Goal: Answer question/provide support

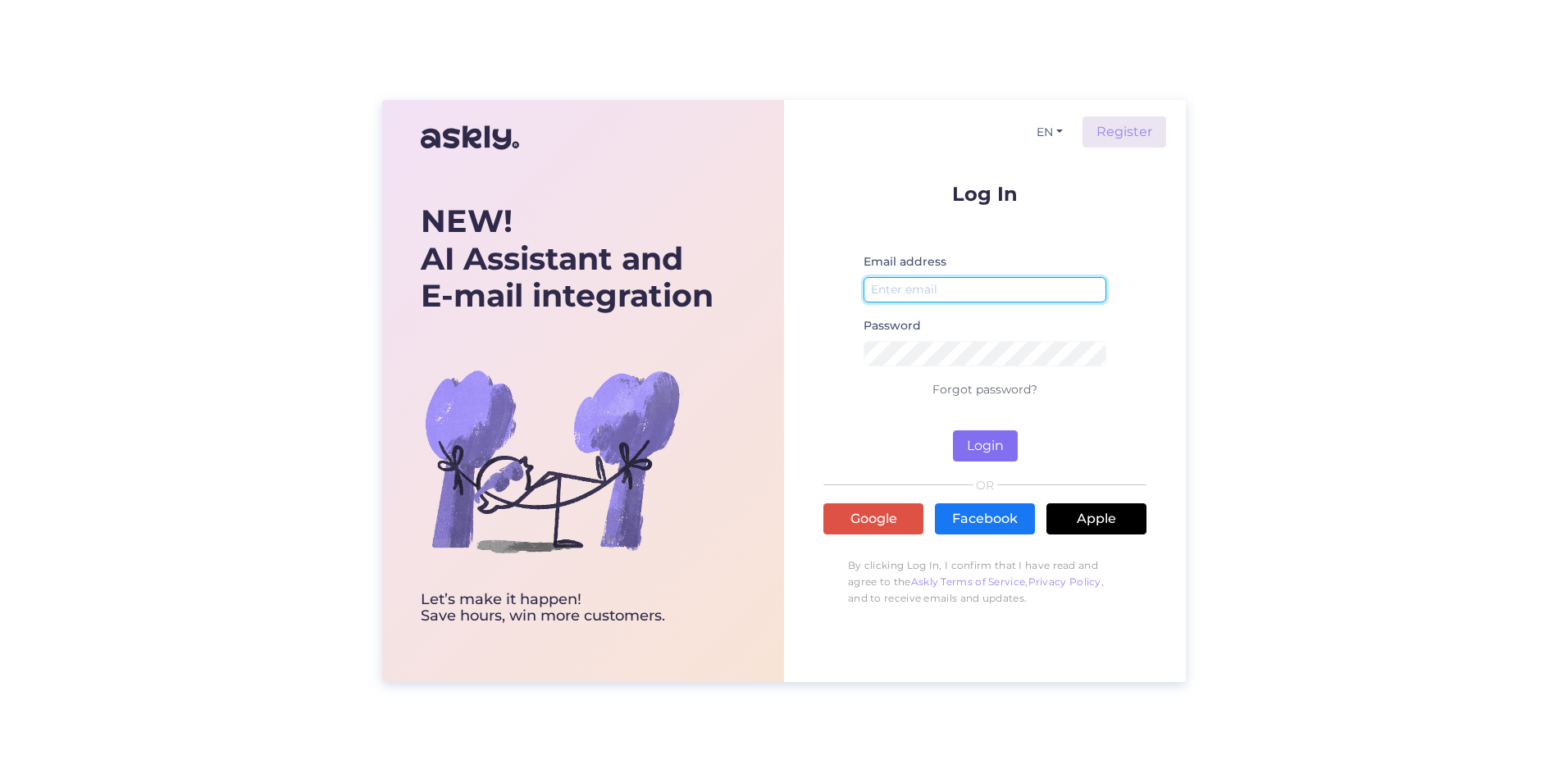
type input "[EMAIL_ADDRESS][DOMAIN_NAME]"
click at [979, 453] on button "Login" at bounding box center [986, 445] width 65 height 31
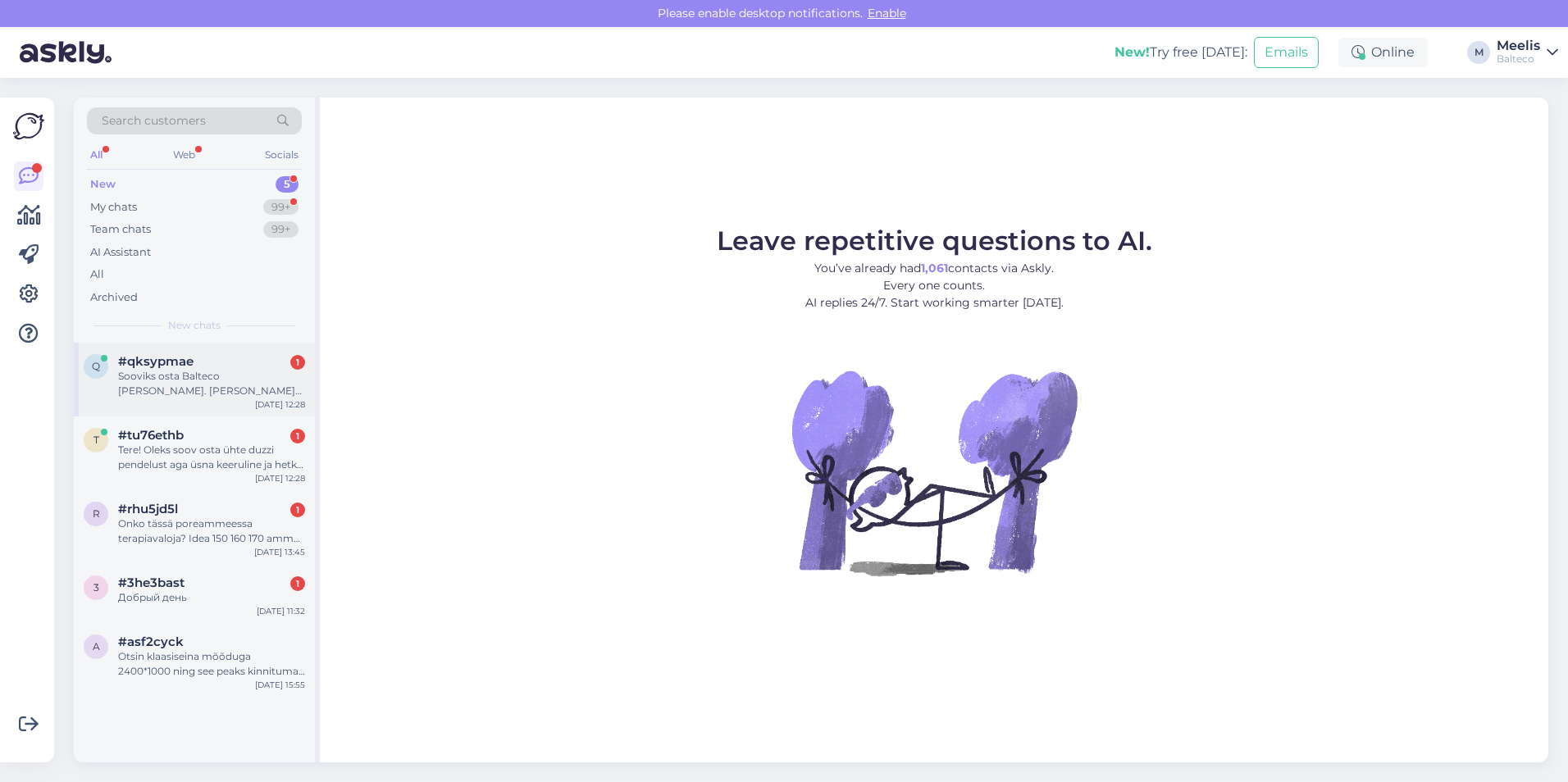
click at [200, 379] on div "Sooviks osta Balteco [PERSON_NAME]. [PERSON_NAME] on tarneaeg?" at bounding box center [211, 383] width 187 height 29
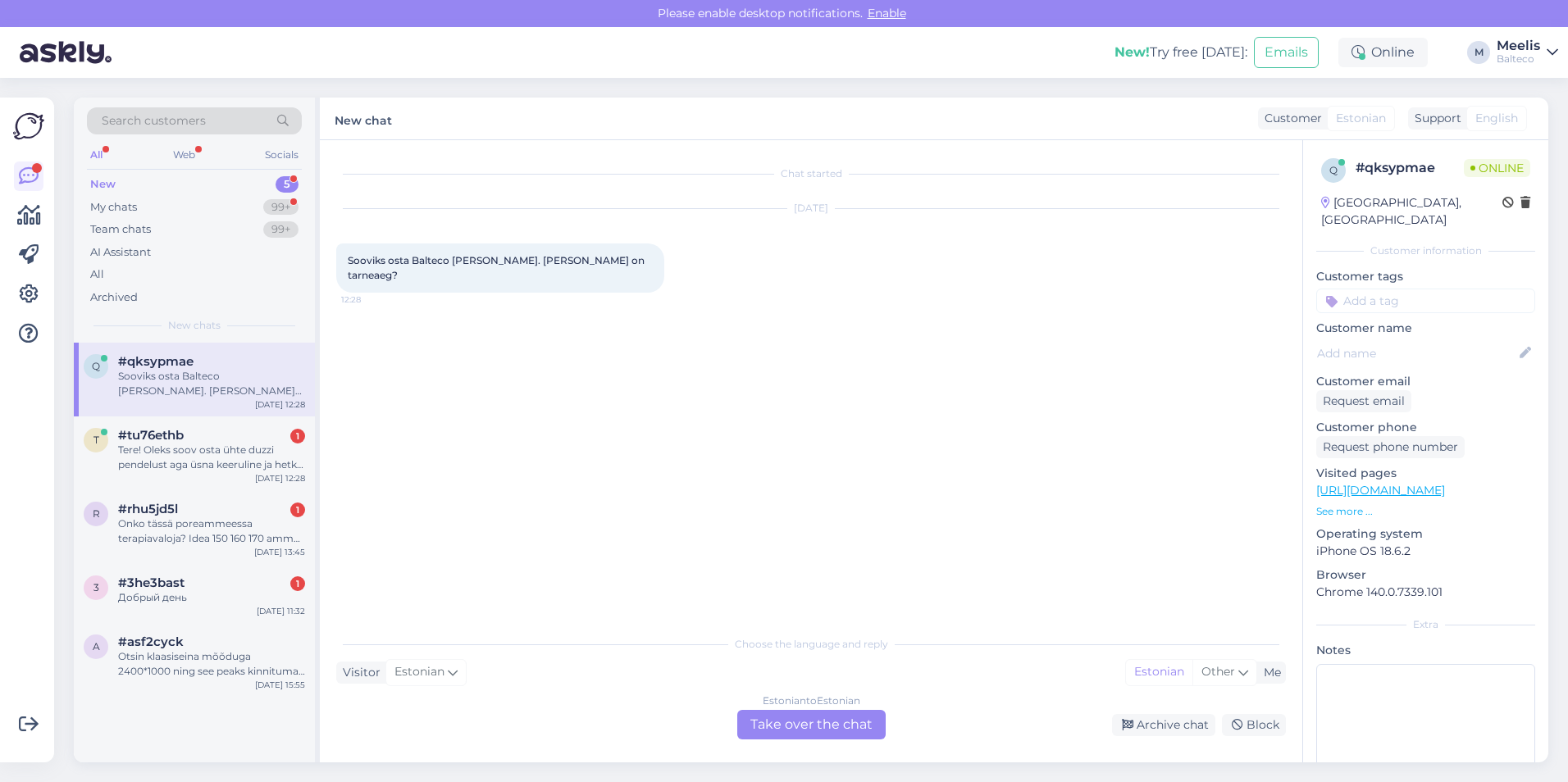
click at [840, 719] on div "Estonian to Estonian Take over the chat" at bounding box center [811, 724] width 149 height 29
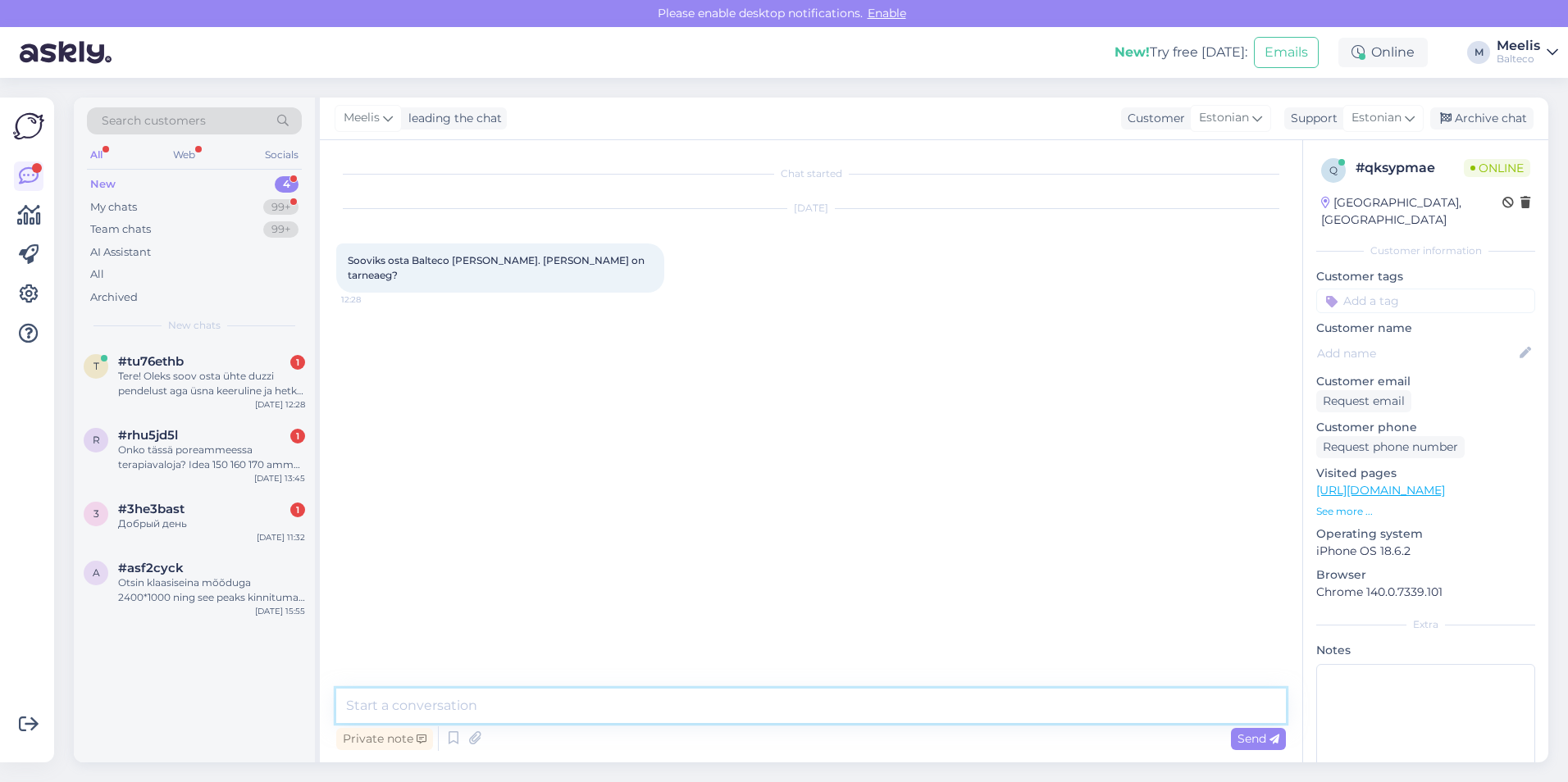
click at [520, 703] on textarea at bounding box center [810, 706] width 950 height 34
type textarea "Tere, vanni tarne ca 4 nädalat"
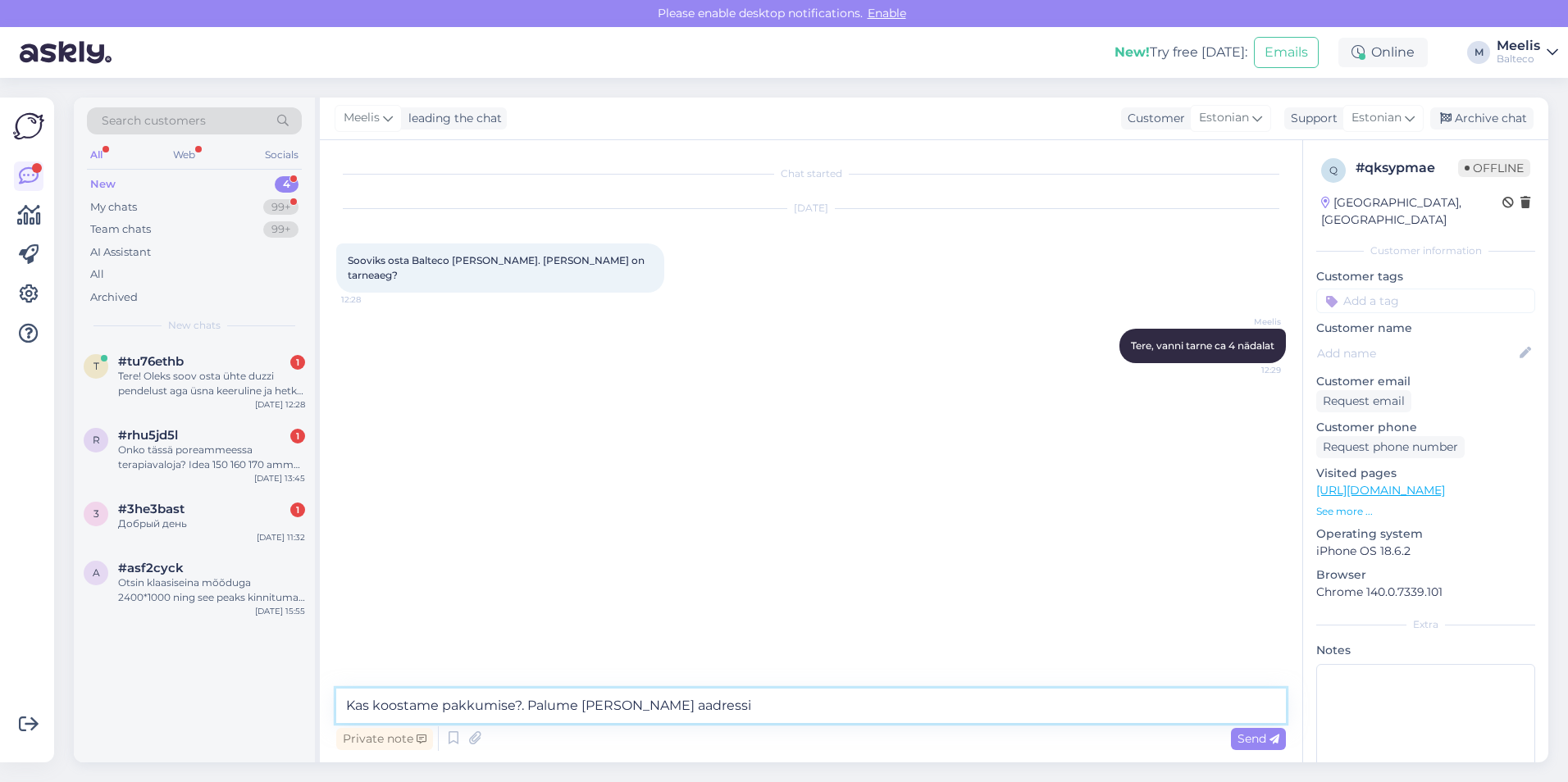
type textarea "Kas koostame pakkumise?. Palume [PERSON_NAME] aadressi."
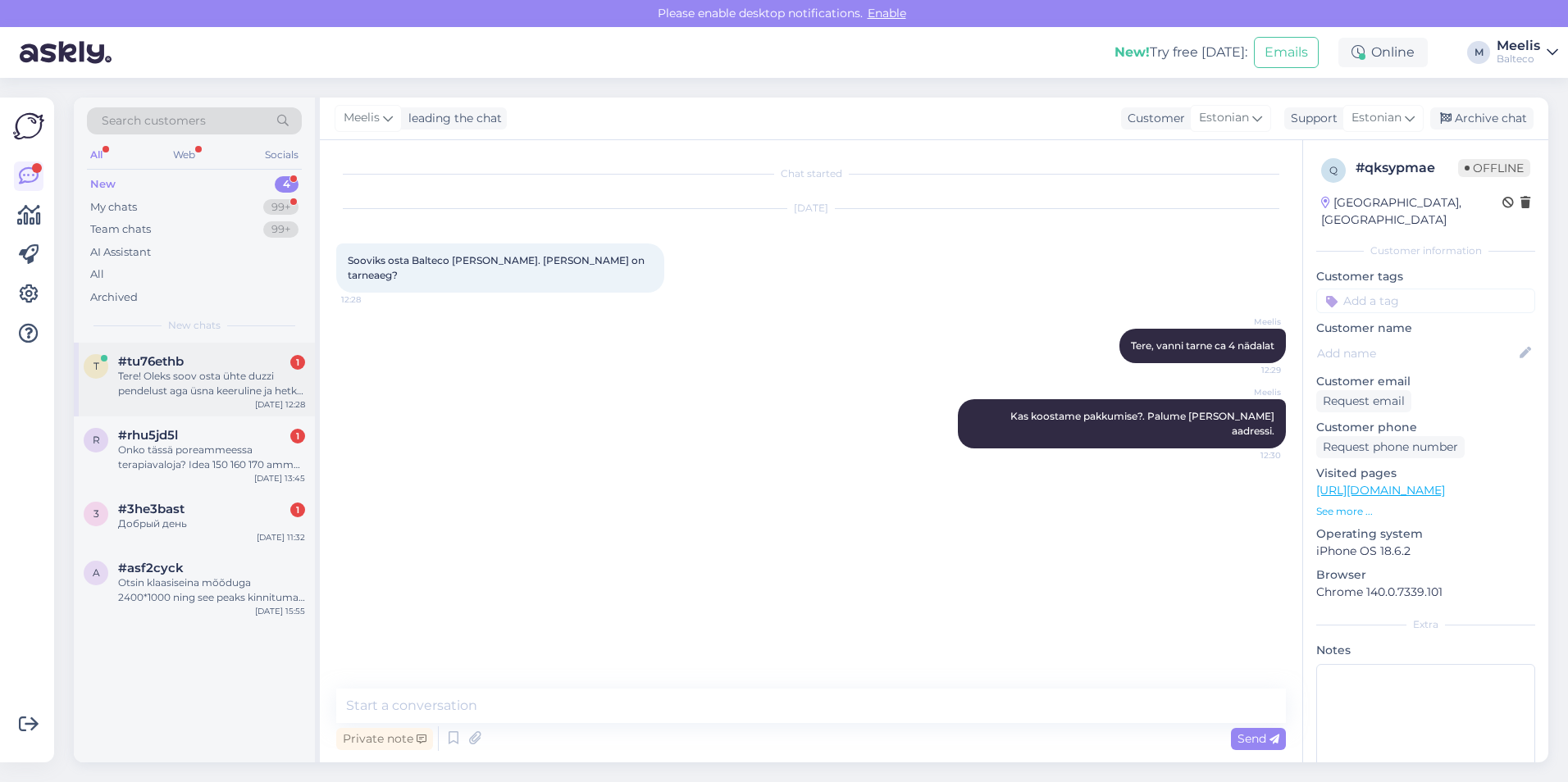
click at [166, 387] on div "Tere! Oleks soov osta ühte duzzi pendelust aga üsna keeruline ja hetkel isegi v…" at bounding box center [211, 383] width 187 height 29
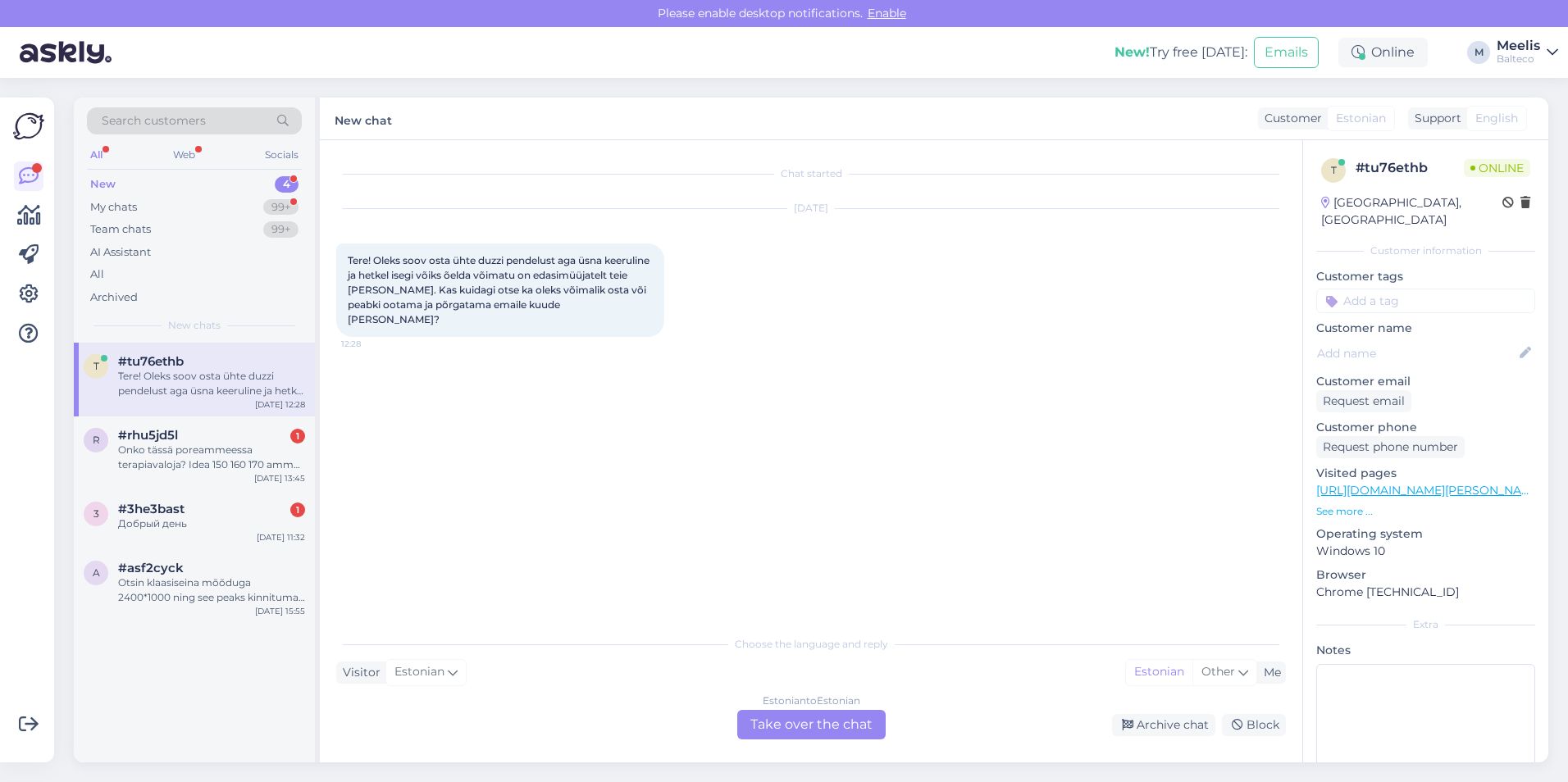
click at [823, 730] on div "Estonian to Estonian Take over the chat" at bounding box center [811, 724] width 149 height 29
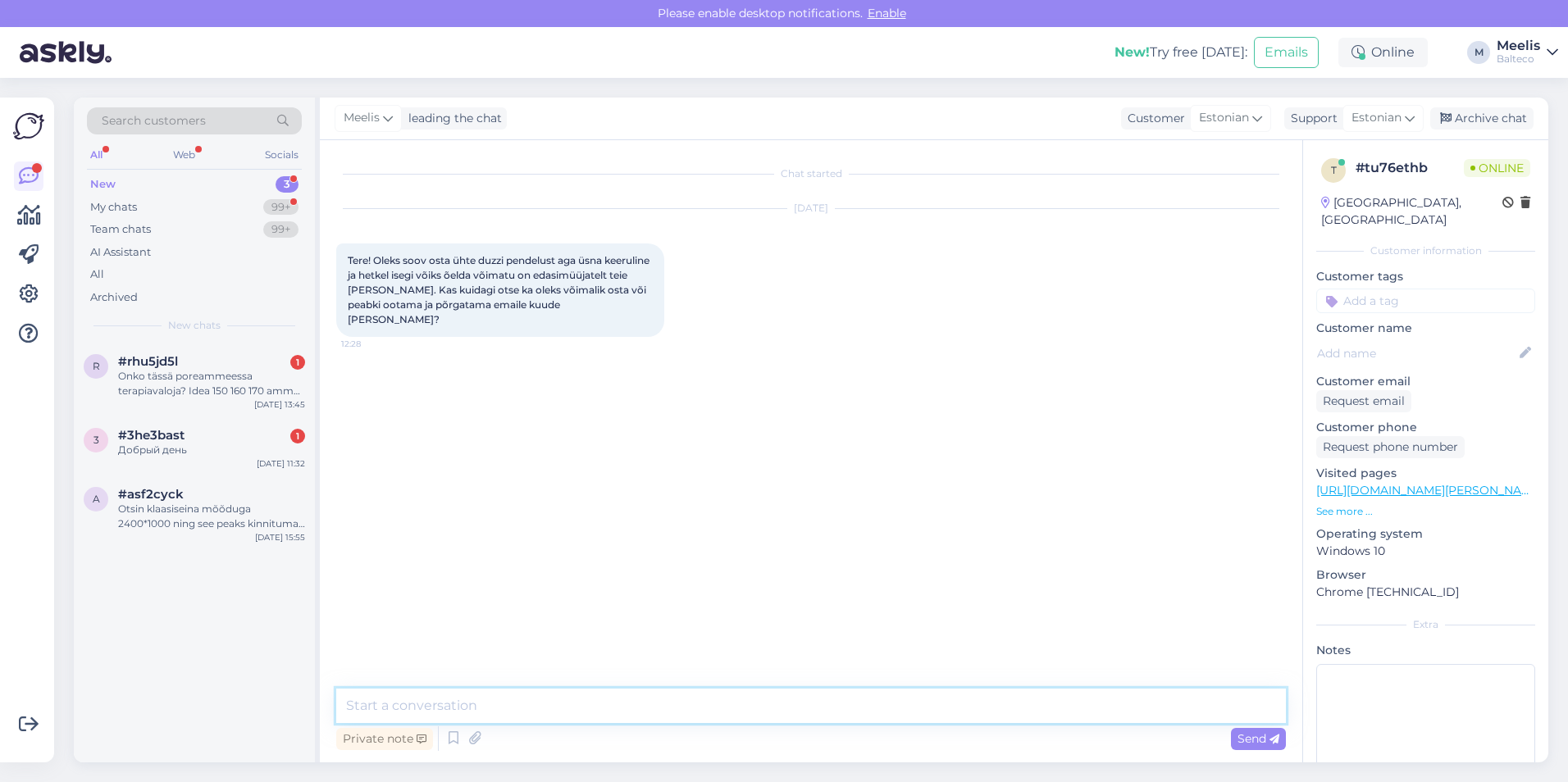
click at [506, 693] on textarea at bounding box center [810, 706] width 950 height 34
type textarea "Tere, Balteco salongid asuvad [GEOGRAPHIC_DATA] [GEOGRAPHIC_DATA], kui ka [GEOG…"
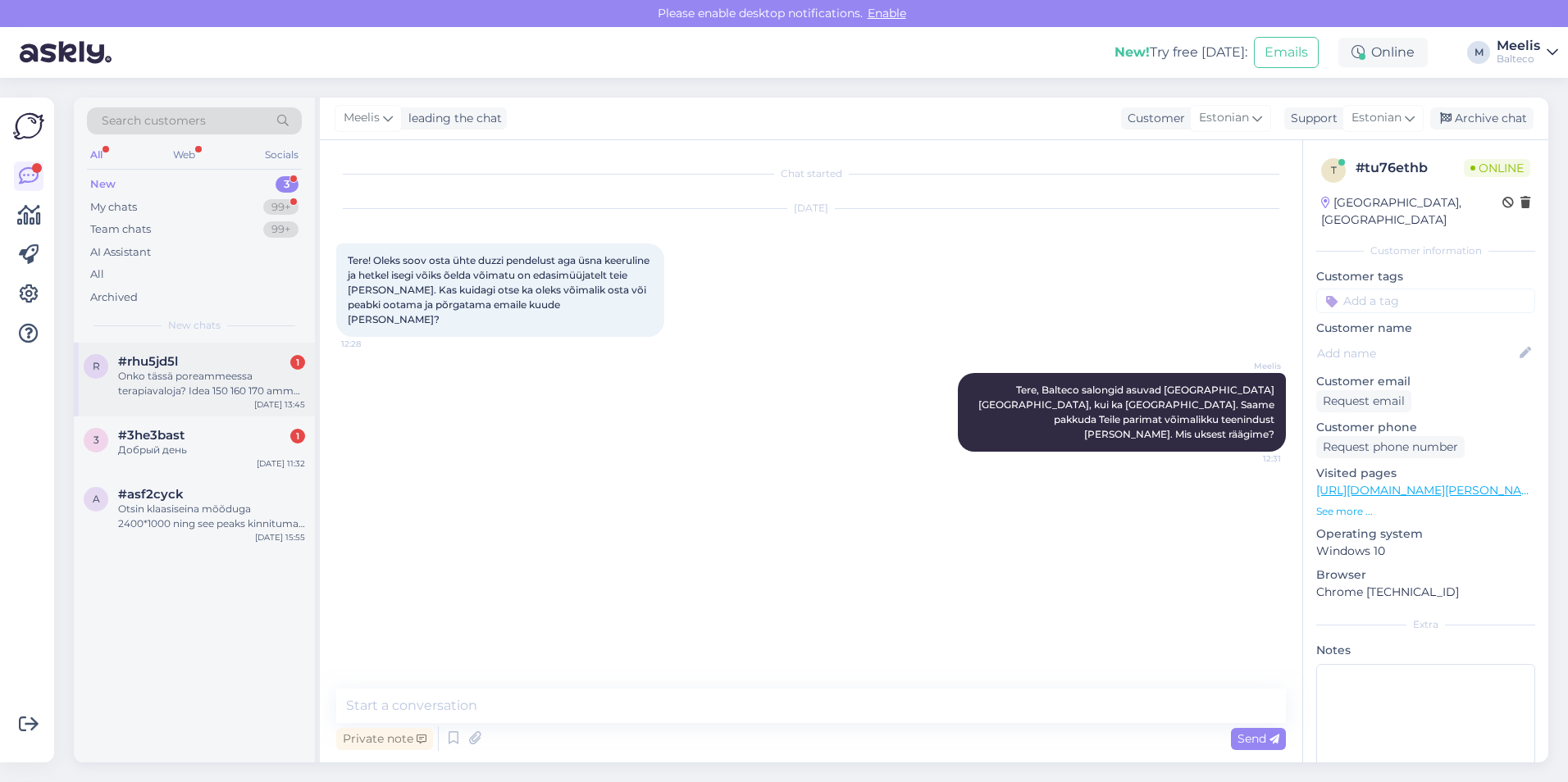
click at [165, 373] on div "Onko tässä poreammeessa terapiavaloja? Idea 150 160 170 amme kyseessä. Tai saak…" at bounding box center [211, 383] width 187 height 29
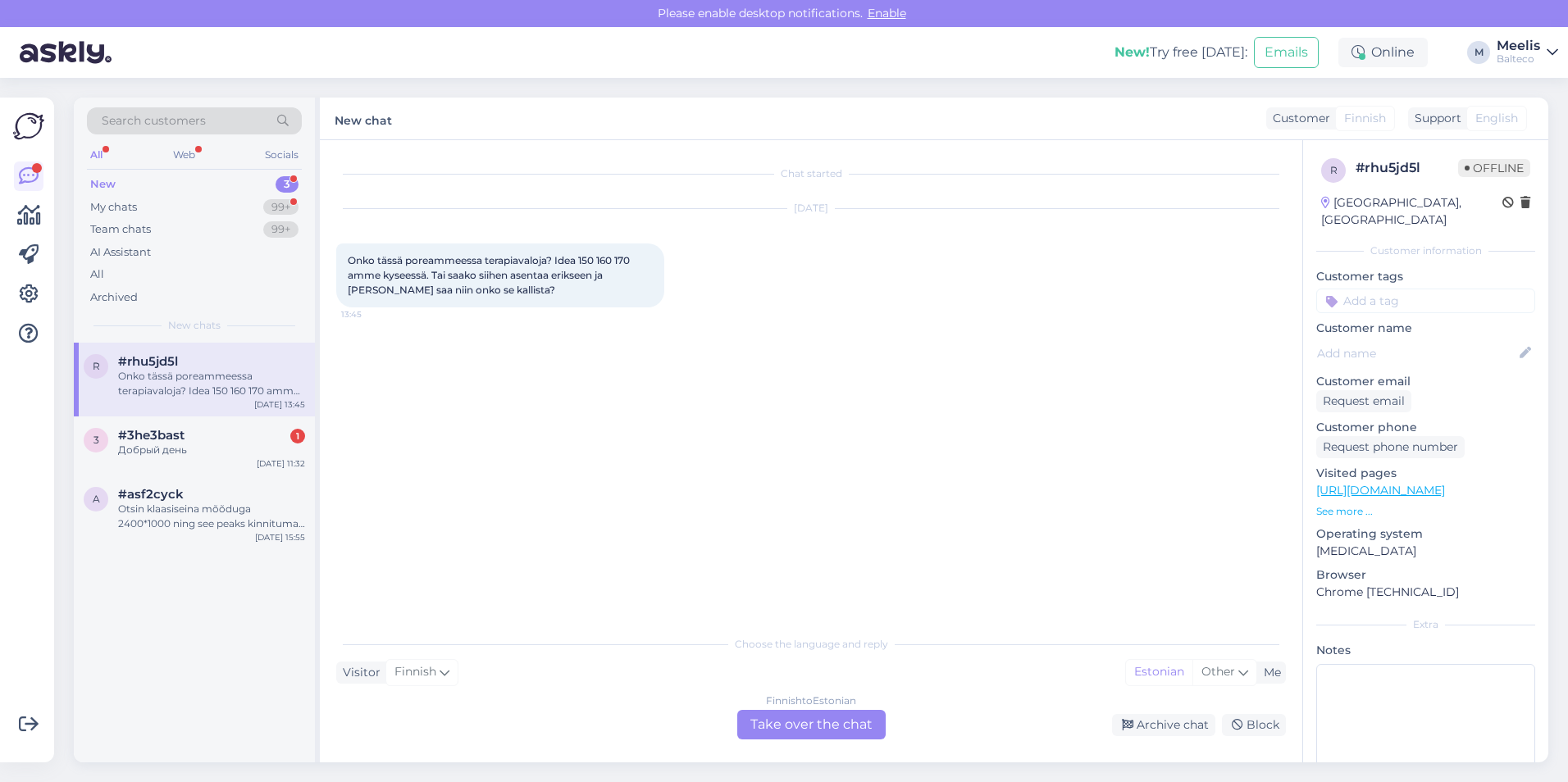
click at [784, 735] on div "Finnish to Estonian Take over the chat" at bounding box center [811, 724] width 149 height 29
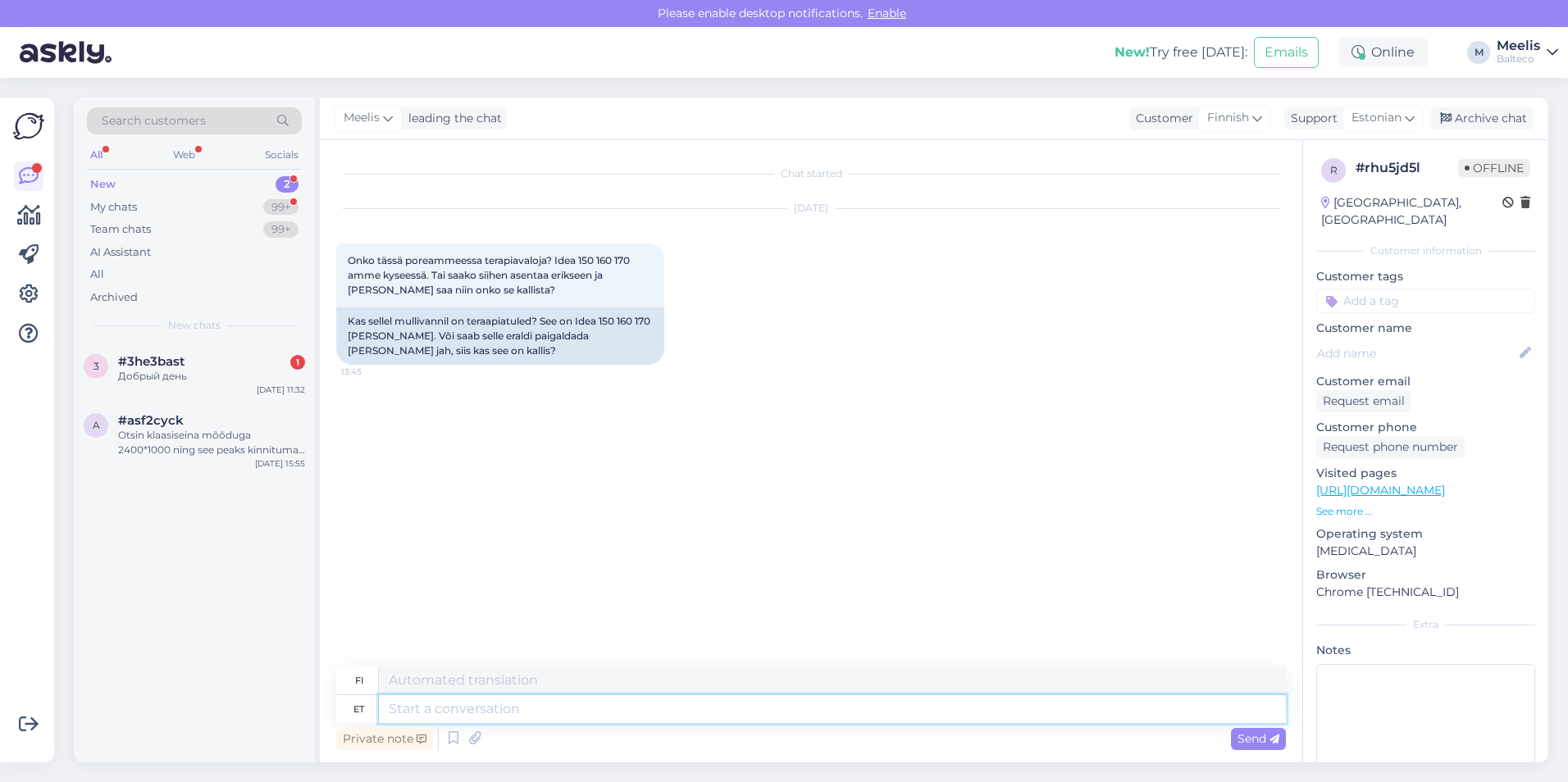
click at [578, 708] on textarea at bounding box center [832, 708] width 907 height 28
type textarea "Tere, s"
type textarea "Hei,"
type textarea "Tere, saab e"
type textarea "Hei, kyllä."
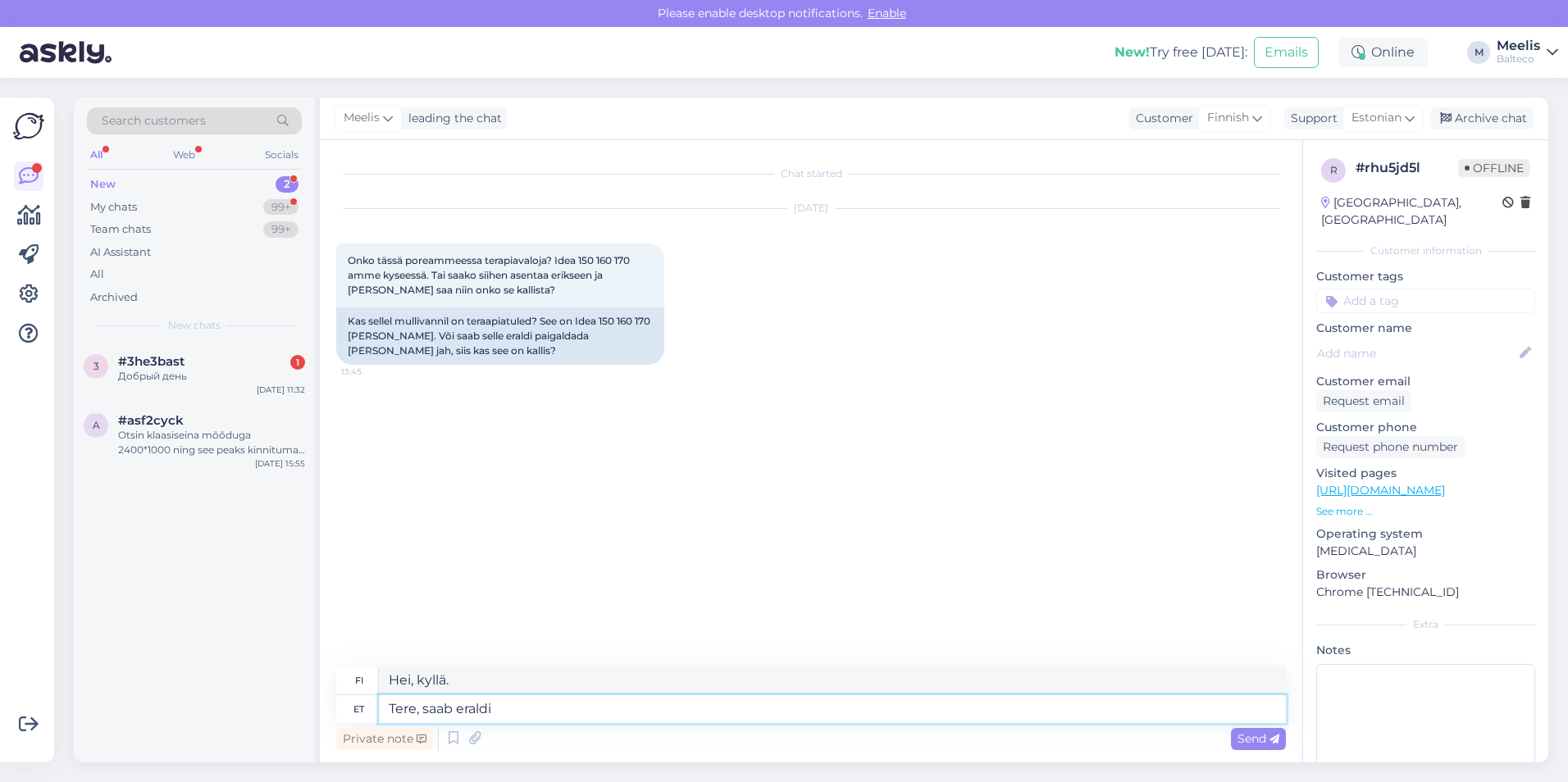
type textarea "Tere, saab eraldi"
type textarea "Hei, se on saatavilla erikseen."
type textarea "Tere, saab eraldi valida"
type textarea "Hei, [PERSON_NAME] erikseen."
type textarea "Tere, saab eraldi valida."
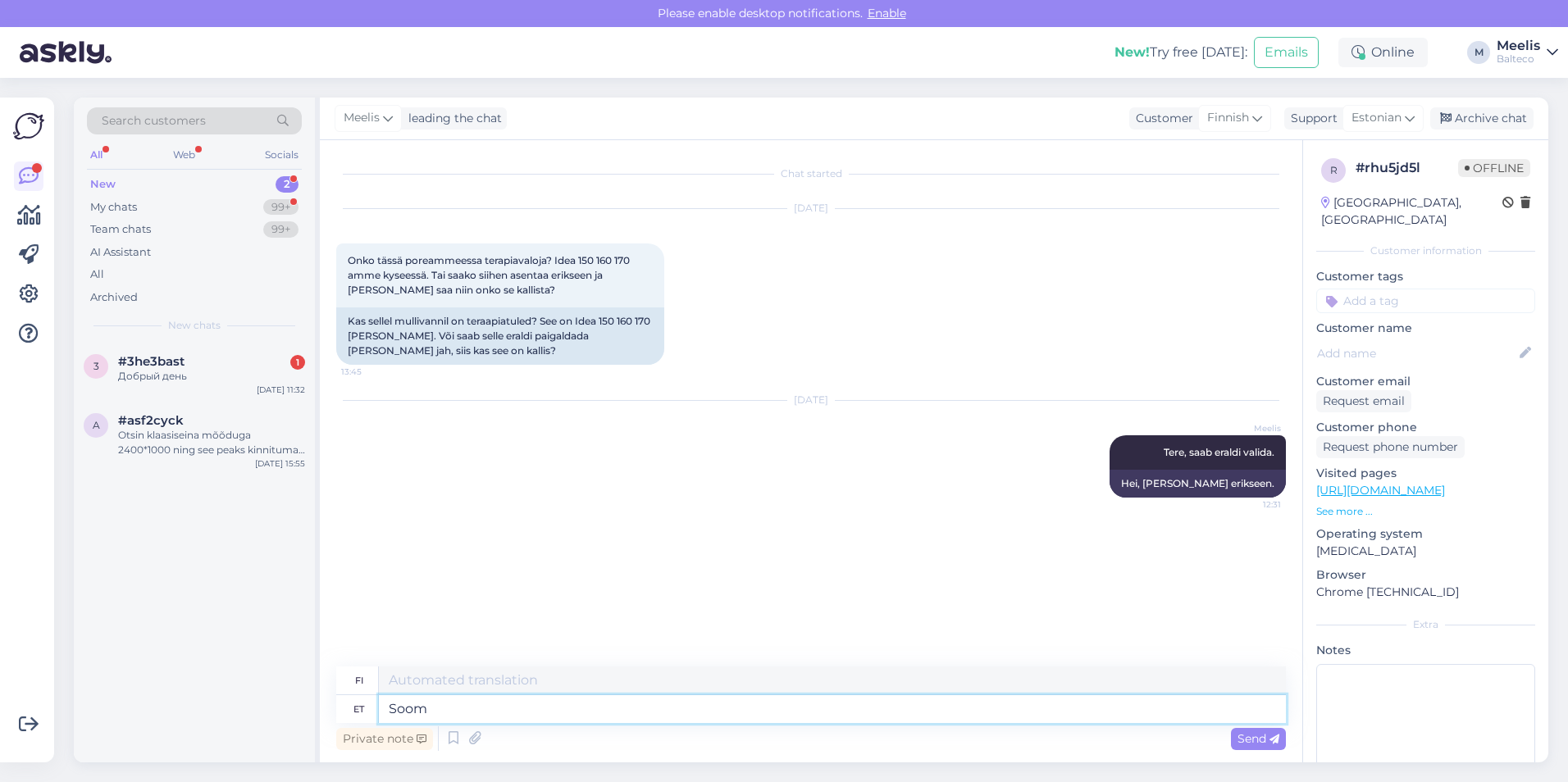
type textarea "[GEOGRAPHIC_DATA]"
type textarea "Suomi"
type textarea "[GEOGRAPHIC_DATA]"
drag, startPoint x: 465, startPoint y: 713, endPoint x: 390, endPoint y: 705, distance: 75.4
click at [390, 705] on textarea "[GEOGRAPHIC_DATA]" at bounding box center [832, 708] width 907 height 28
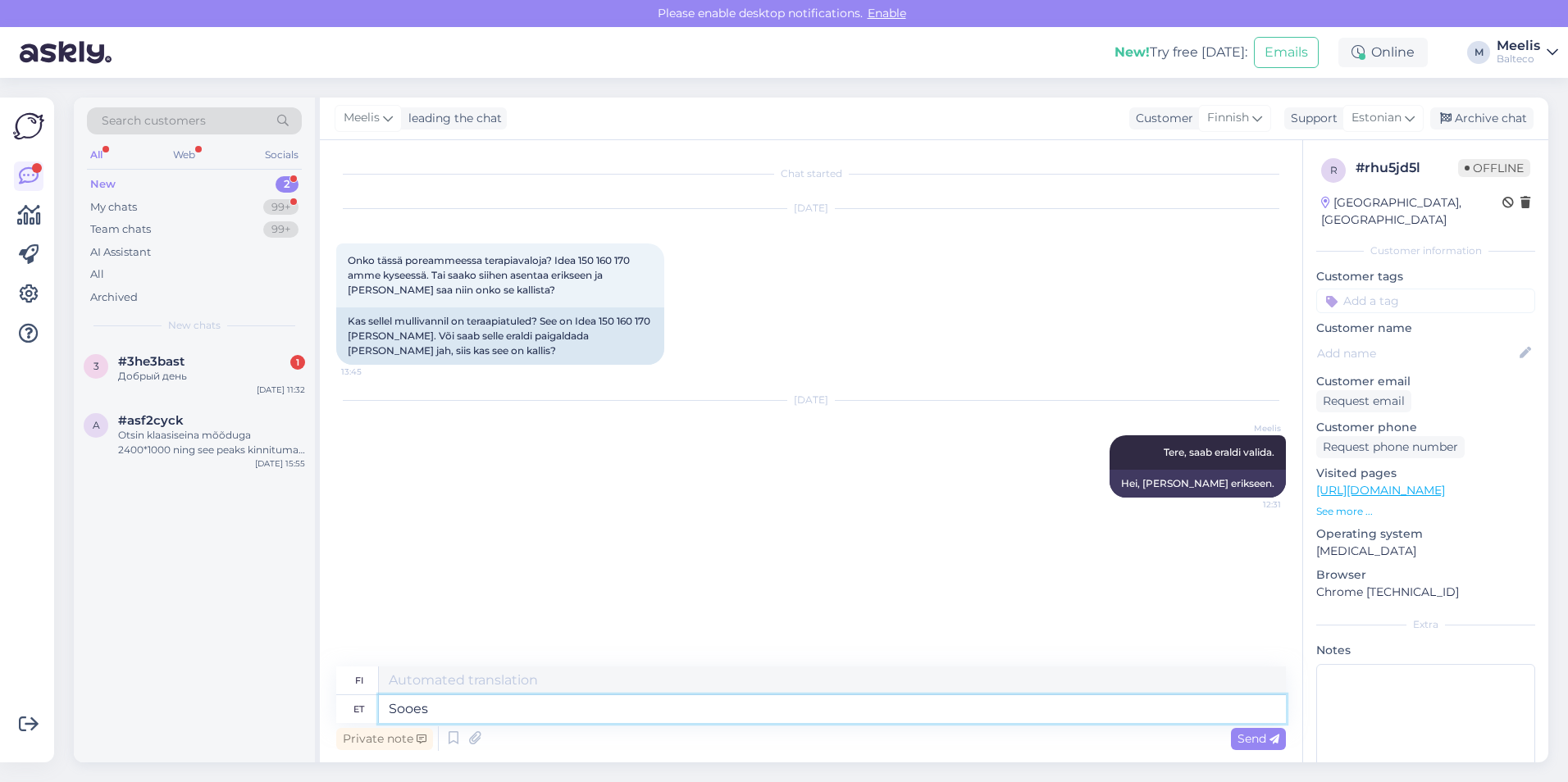
type textarea "Sooe"
type textarea "Kesällä"
type textarea "Soomes"
type textarea "[GEOGRAPHIC_DATA]"
type textarea "Soomes pakun"
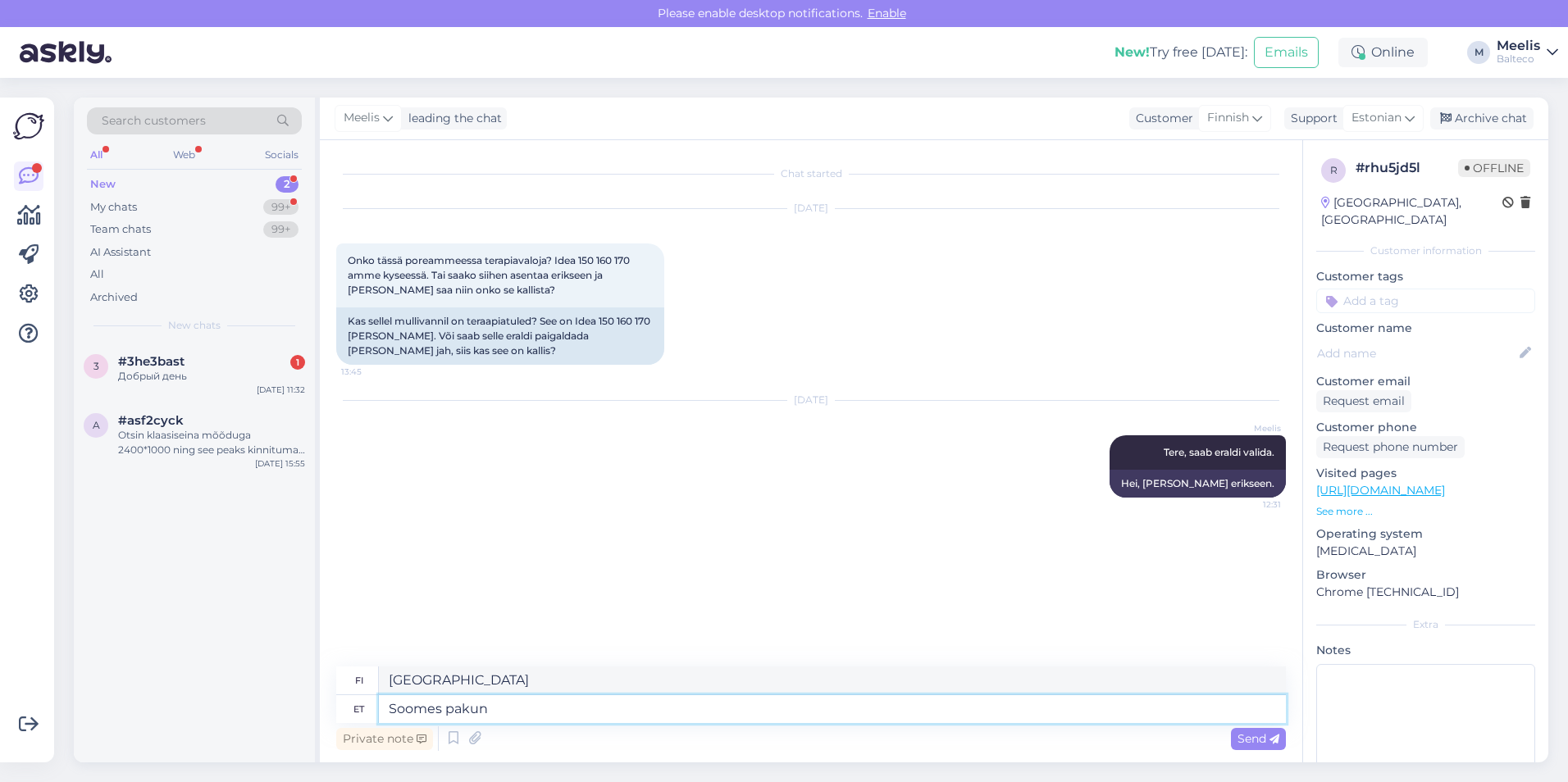
type textarea "Suomessa tarjoan"
type textarea "Soomes pakun"
type textarea "Suomessa tarjoan m"
type textarea "Soomes pakun Balteco t"
type textarea "Suomessa tarjoan Baltecoa"
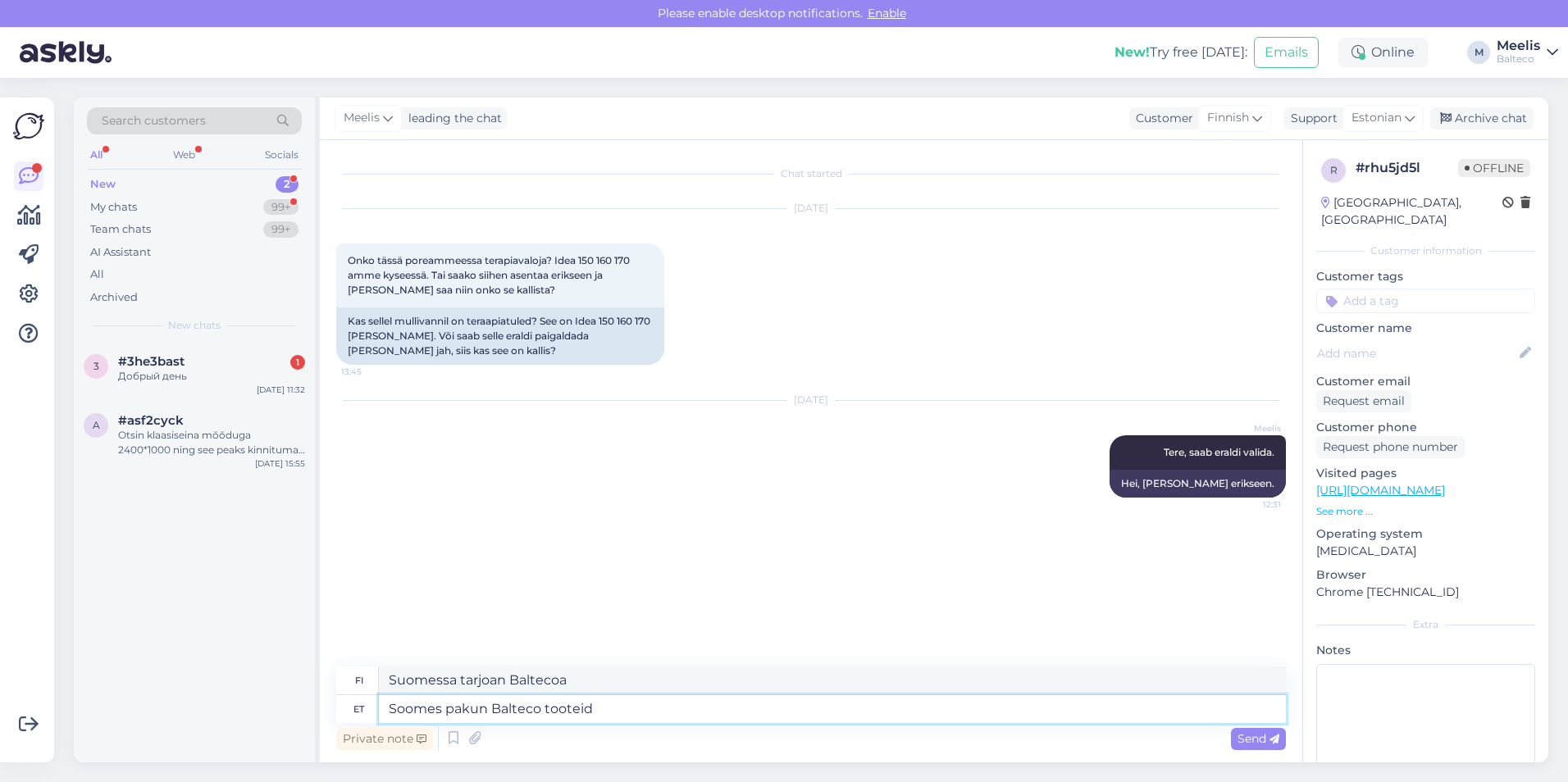
type textarea "Soomes pakun Balteco tooteid_"
type textarea "Tarjoan Suomessa Baltecon tuotteita."
type textarea "Soomes pakun Balteco tooteid"
type textarea "Tarjoan Suomessa Baltecon tuotteita"
type textarea "Soomes pakun Balteco tooteid:"
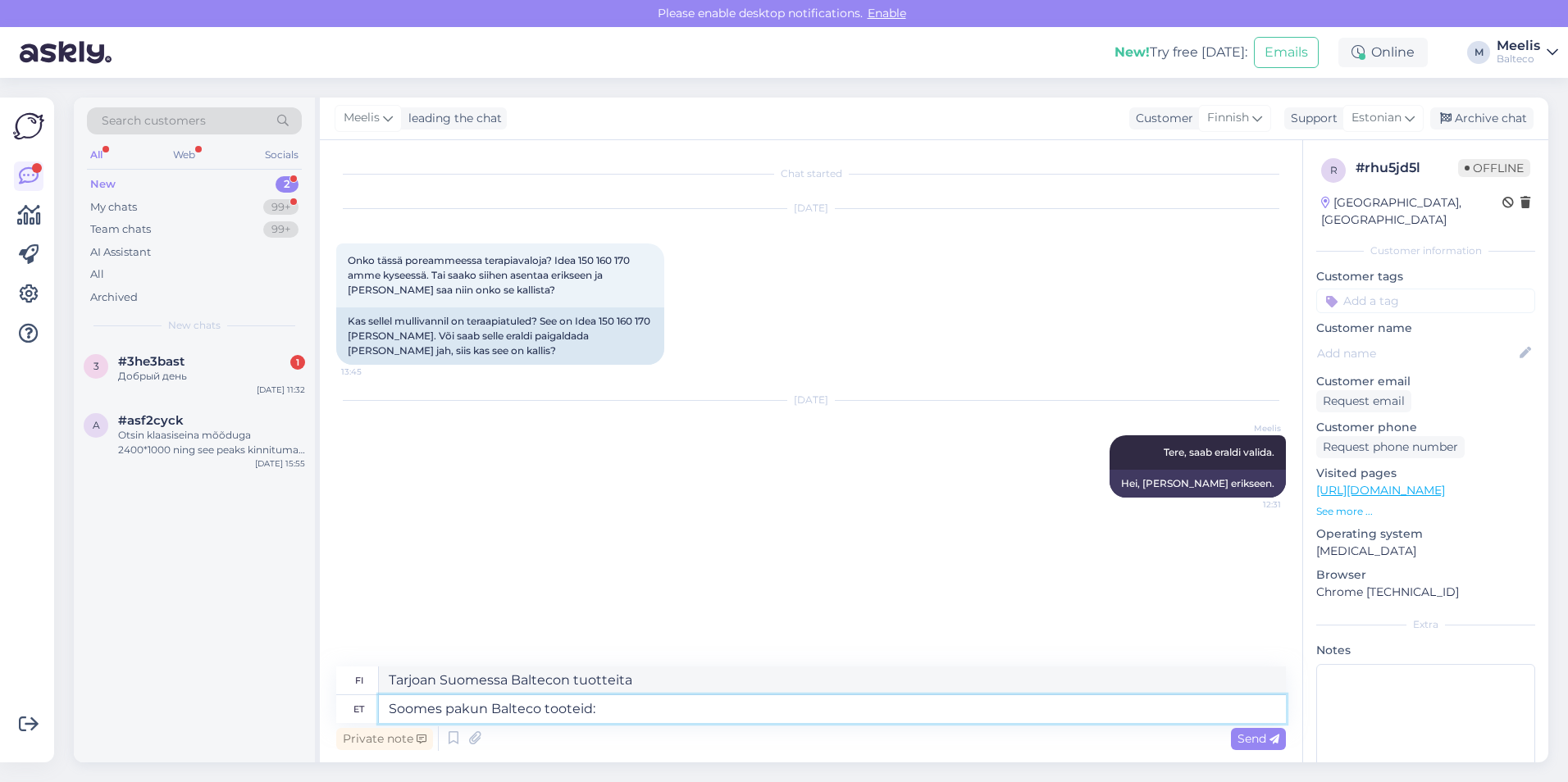
type textarea "Tarjoan Suomessa Baltecon tuotteita:"
paste textarea "[URL][DOMAIN_NAME]"
type textarea "Soomes pakun Balteco tooteid:[URL][DOMAIN_NAME]"
type textarea "Suomessa tarjoan Baltecon tooteid:[URL][DOMAIN_NAME]"
type textarea "Soomes pakun Balteco tooteid:[URL][DOMAIN_NAME]"
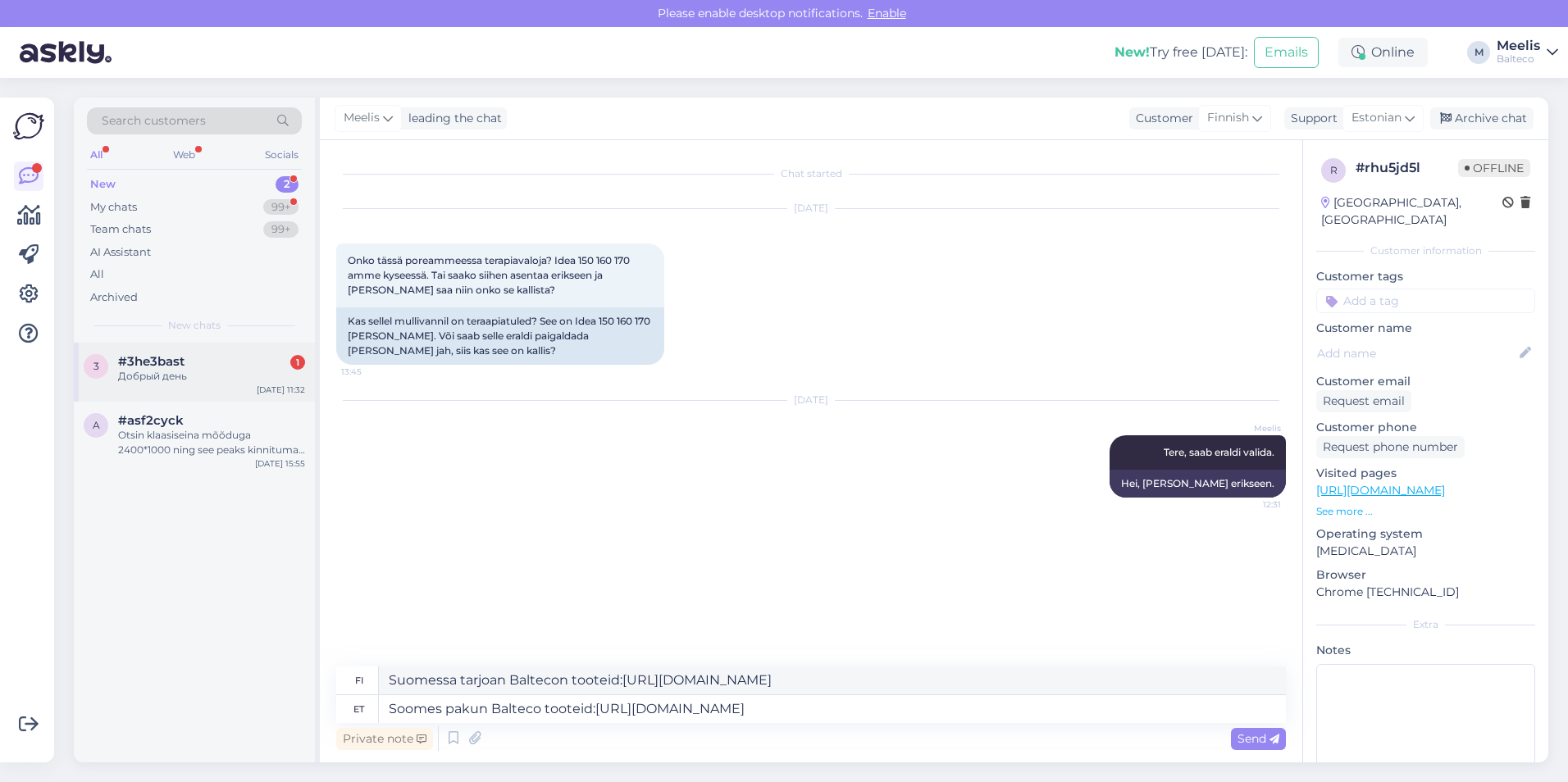
click at [241, 388] on div "3 #3he3bast 1 Добрый день [DATE] 11:32" at bounding box center [194, 372] width 241 height 59
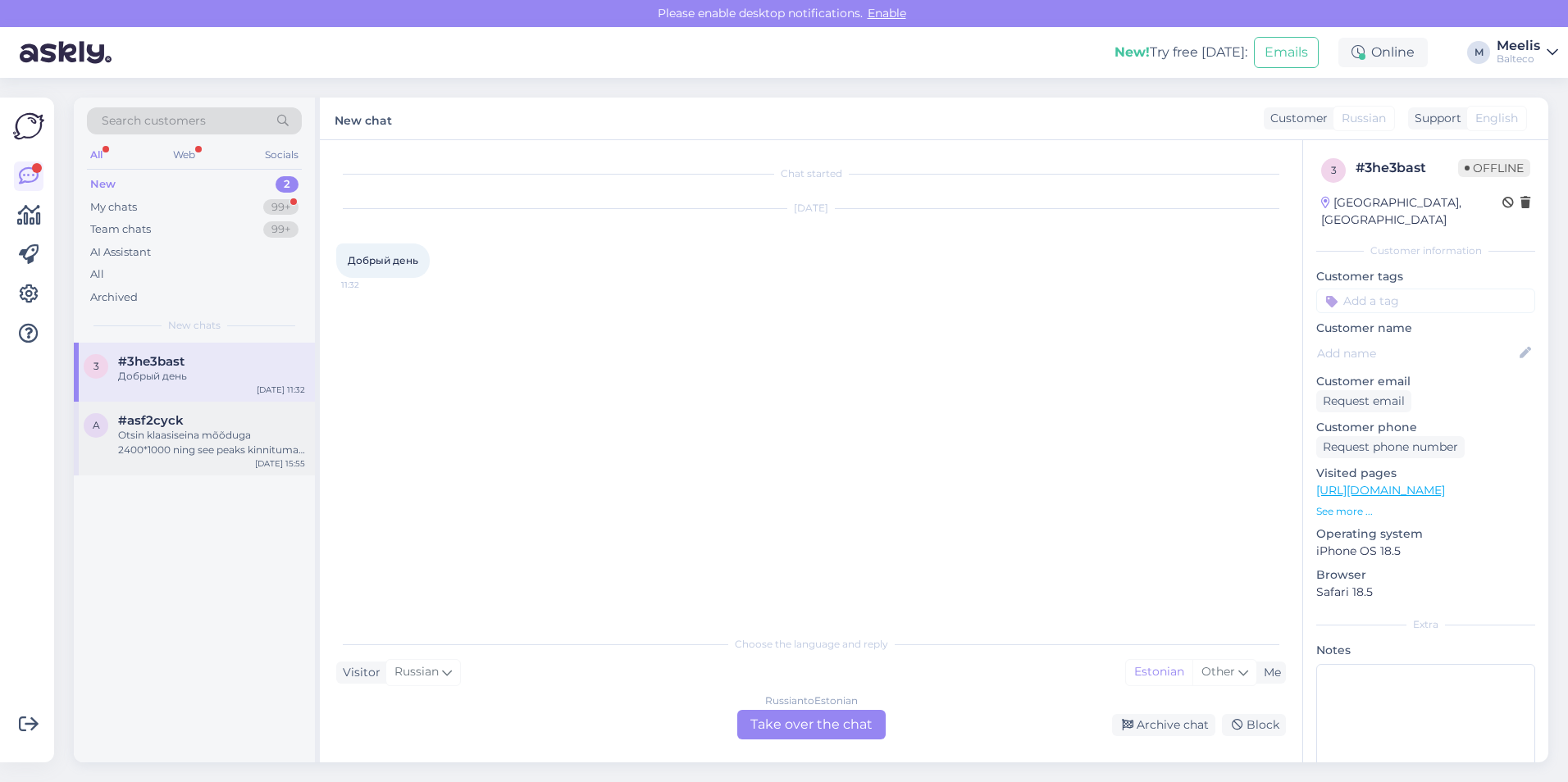
click at [200, 444] on div "Otsin klaasiseina mõõduga 2400*1000 ning see peaks kinnituma põrandale, seinale…" at bounding box center [211, 442] width 187 height 29
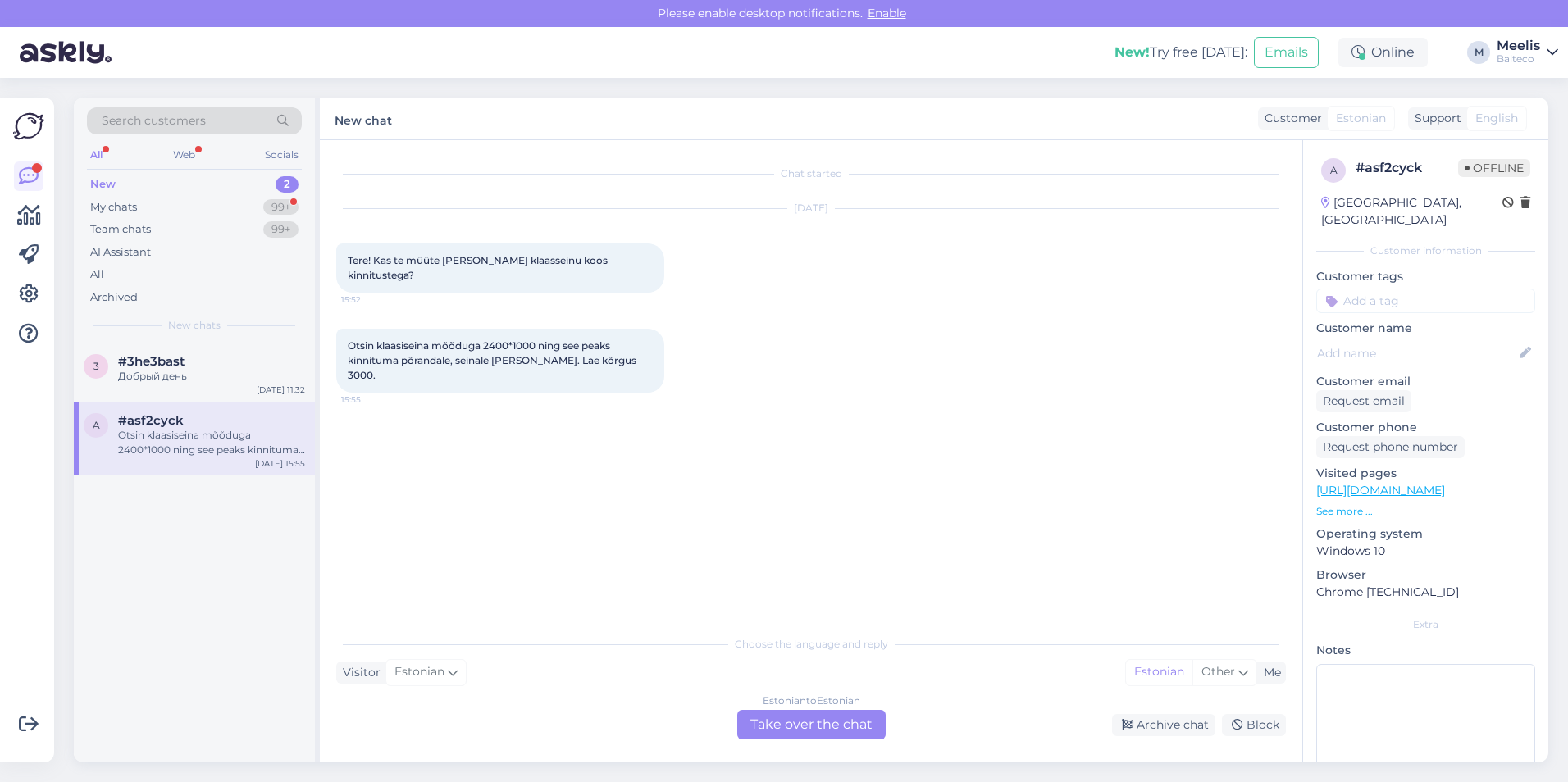
drag, startPoint x: 175, startPoint y: 427, endPoint x: 131, endPoint y: 439, distance: 45.6
click at [131, 439] on div "Otsin klaasiseina mõõduga 2400*1000 ning see peaks kinnituma põrandale, seinale…" at bounding box center [211, 442] width 187 height 29
click at [1148, 720] on div "Archive chat" at bounding box center [1164, 725] width 104 height 23
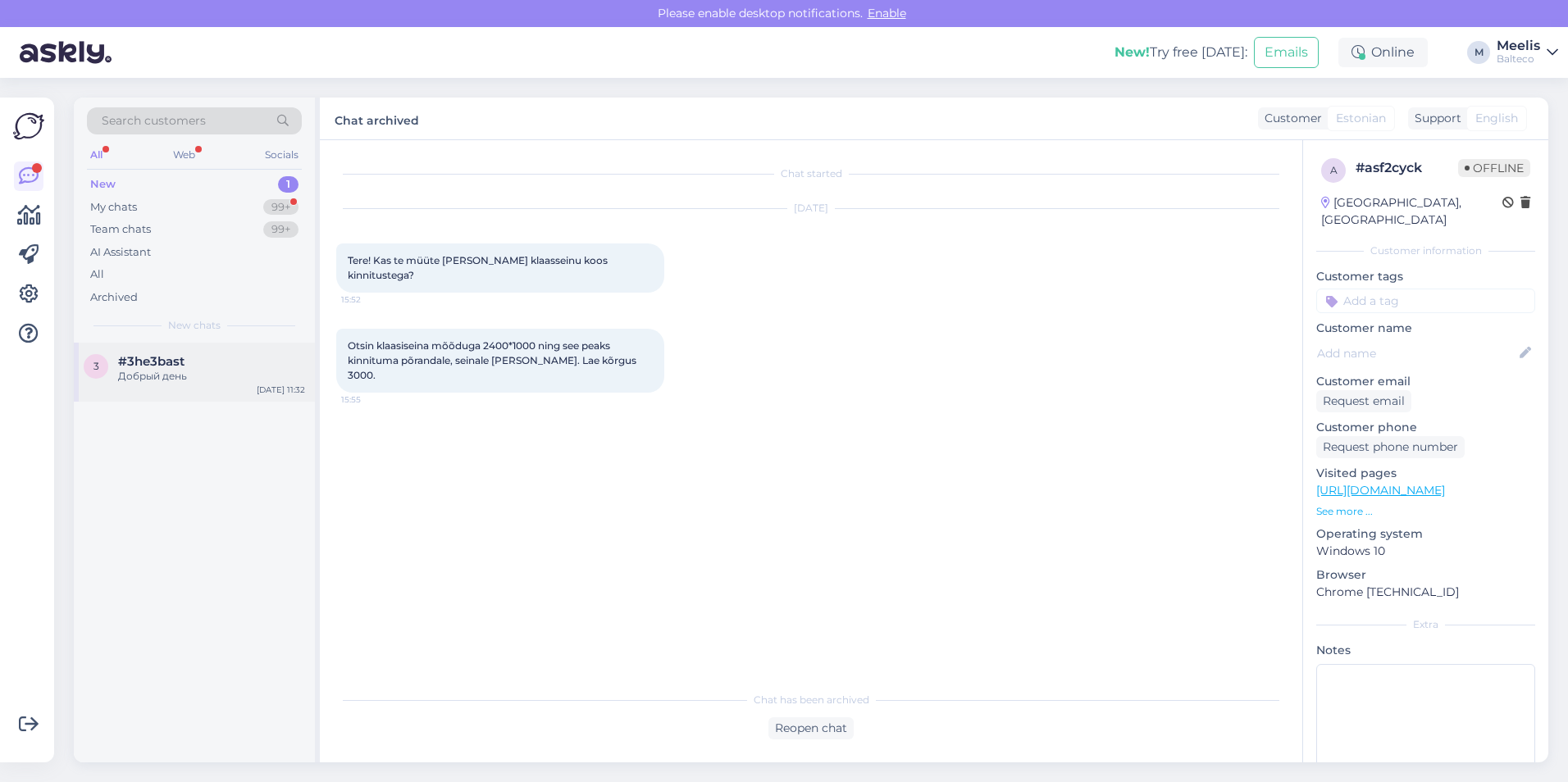
click at [205, 376] on div "Добрый день" at bounding box center [211, 377] width 187 height 15
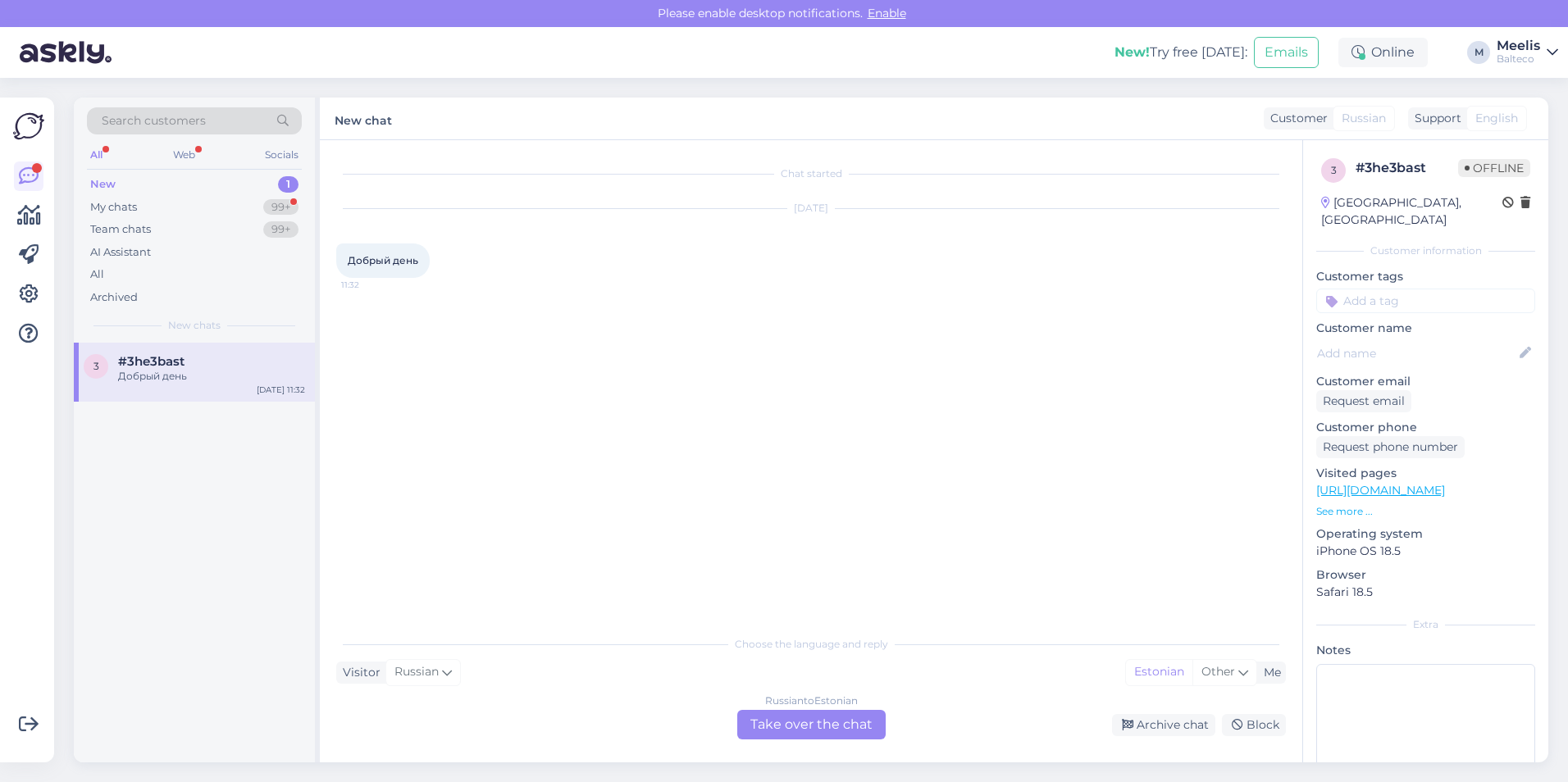
click at [175, 176] on div "New 1" at bounding box center [194, 184] width 215 height 23
click at [171, 175] on div "New 1" at bounding box center [194, 184] width 215 height 23
click at [180, 202] on div "My chats 99+" at bounding box center [194, 207] width 215 height 23
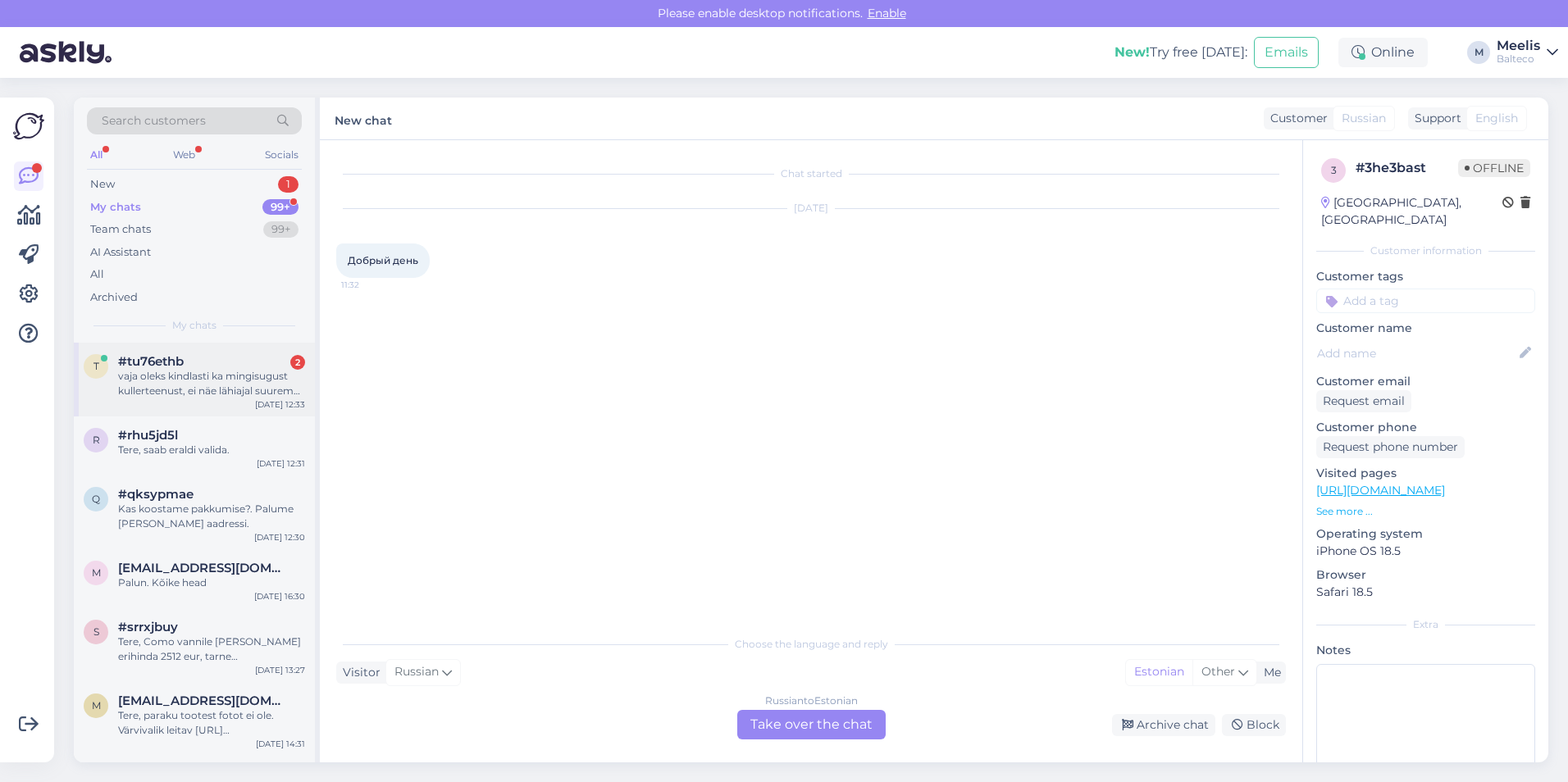
click at [206, 375] on div "vaja oleks kindlasti ka mingisugust kullerteenust, ei näe lähiajal suurema masi…" at bounding box center [211, 383] width 187 height 29
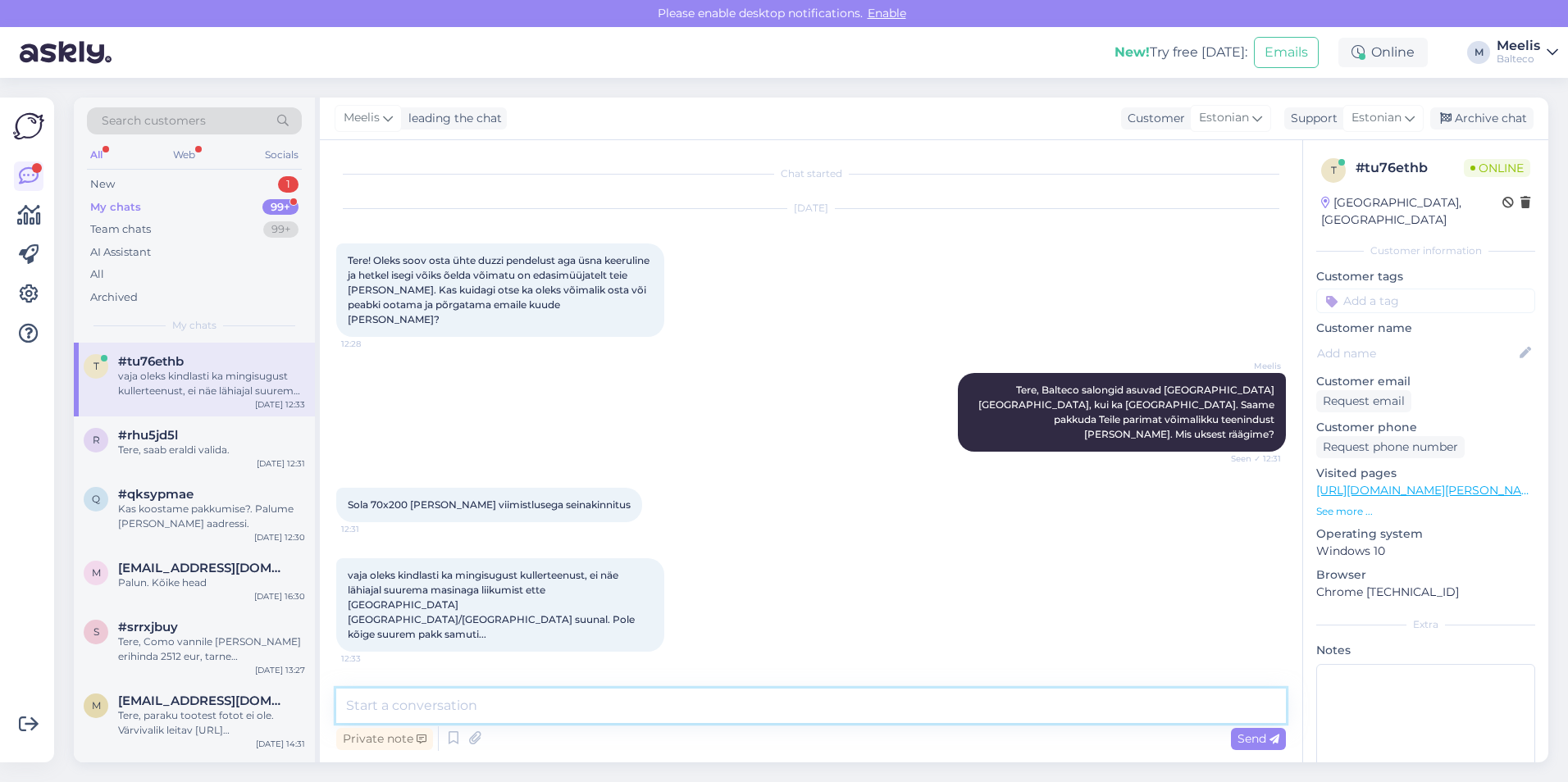
click at [490, 708] on textarea at bounding box center [810, 706] width 950 height 34
type textarea "Sola ukse laius 680*2000"
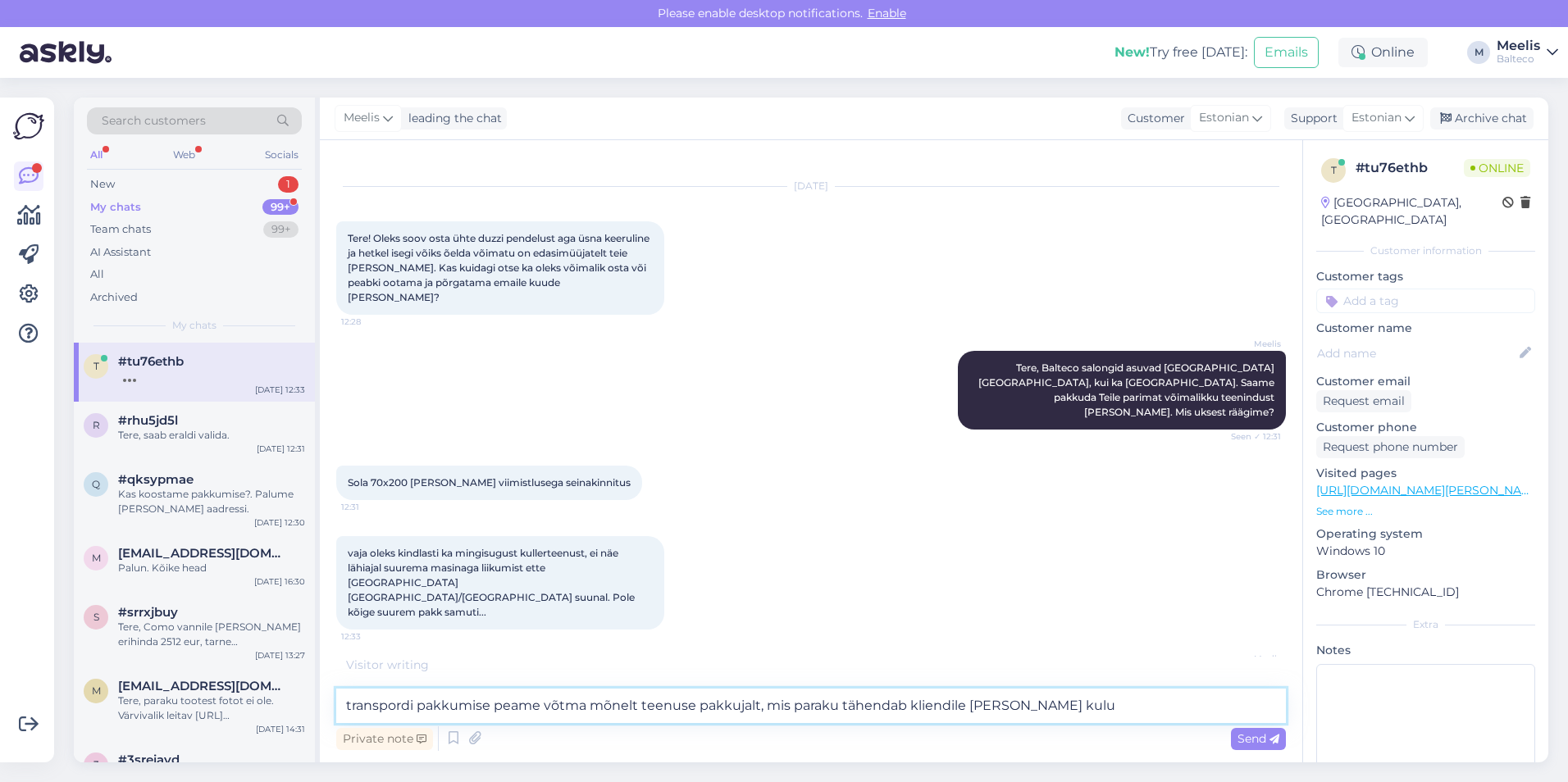
type textarea "transpordi pakkumise peame võtma mõnelt teenuse pakkujalt, mis paraku tähendab …"
click at [1057, 707] on textarea "transpordi pakkumise peame võtma mõnelt teenuse pakkujalt, mis paraku tähendab …" at bounding box center [810, 706] width 950 height 34
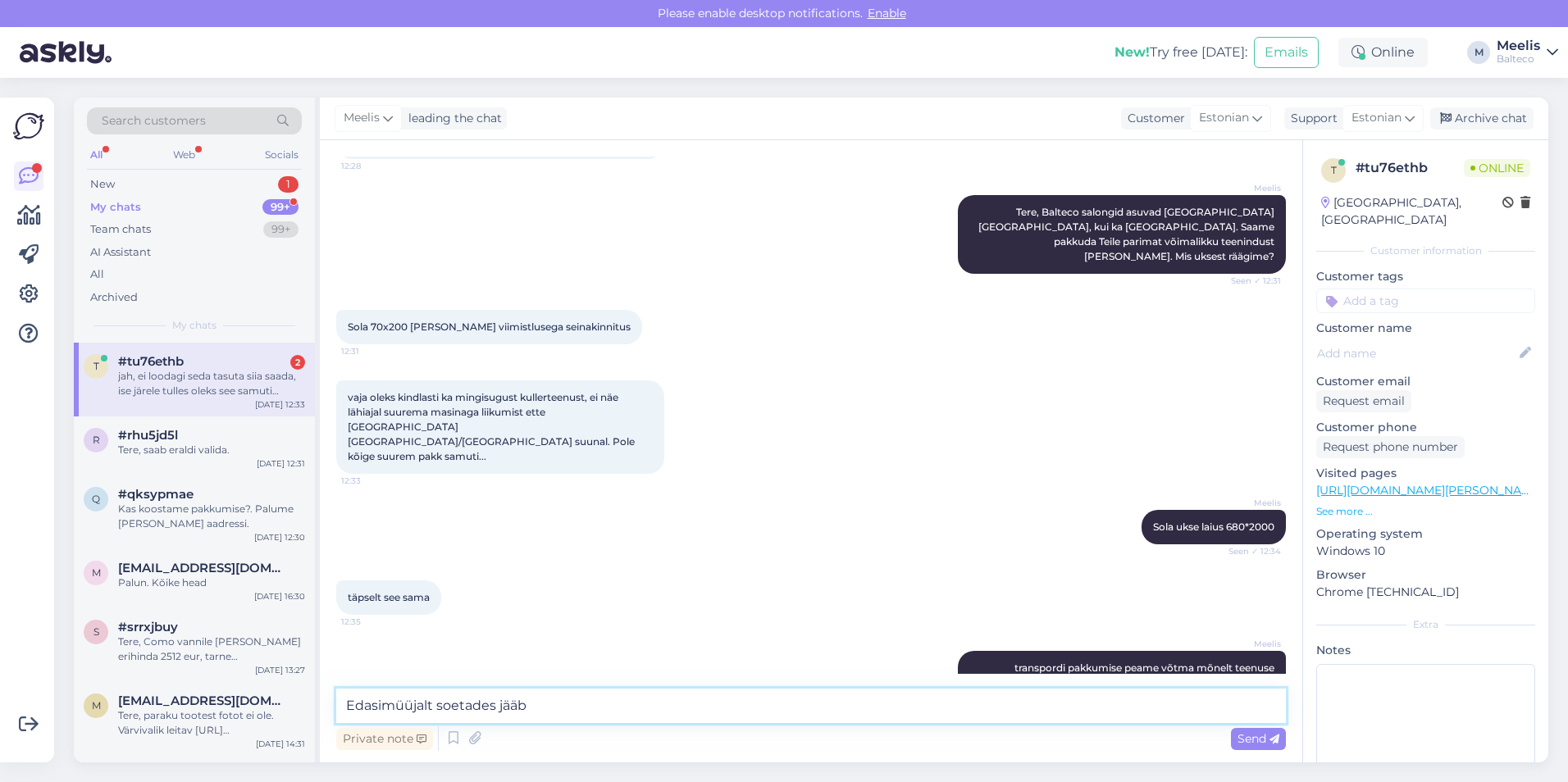
scroll to position [307, 0]
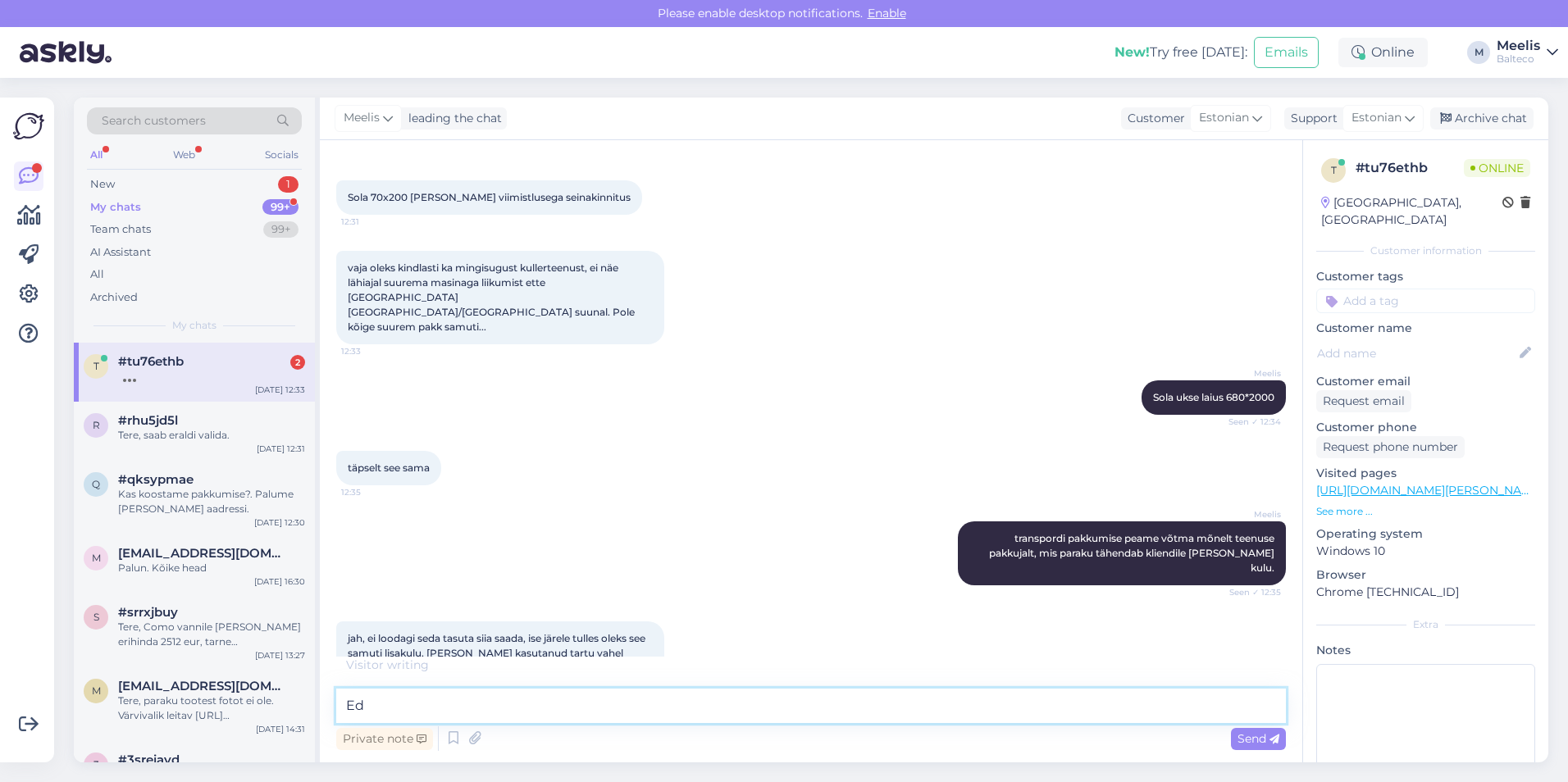
type textarea "E"
type textarea "S"
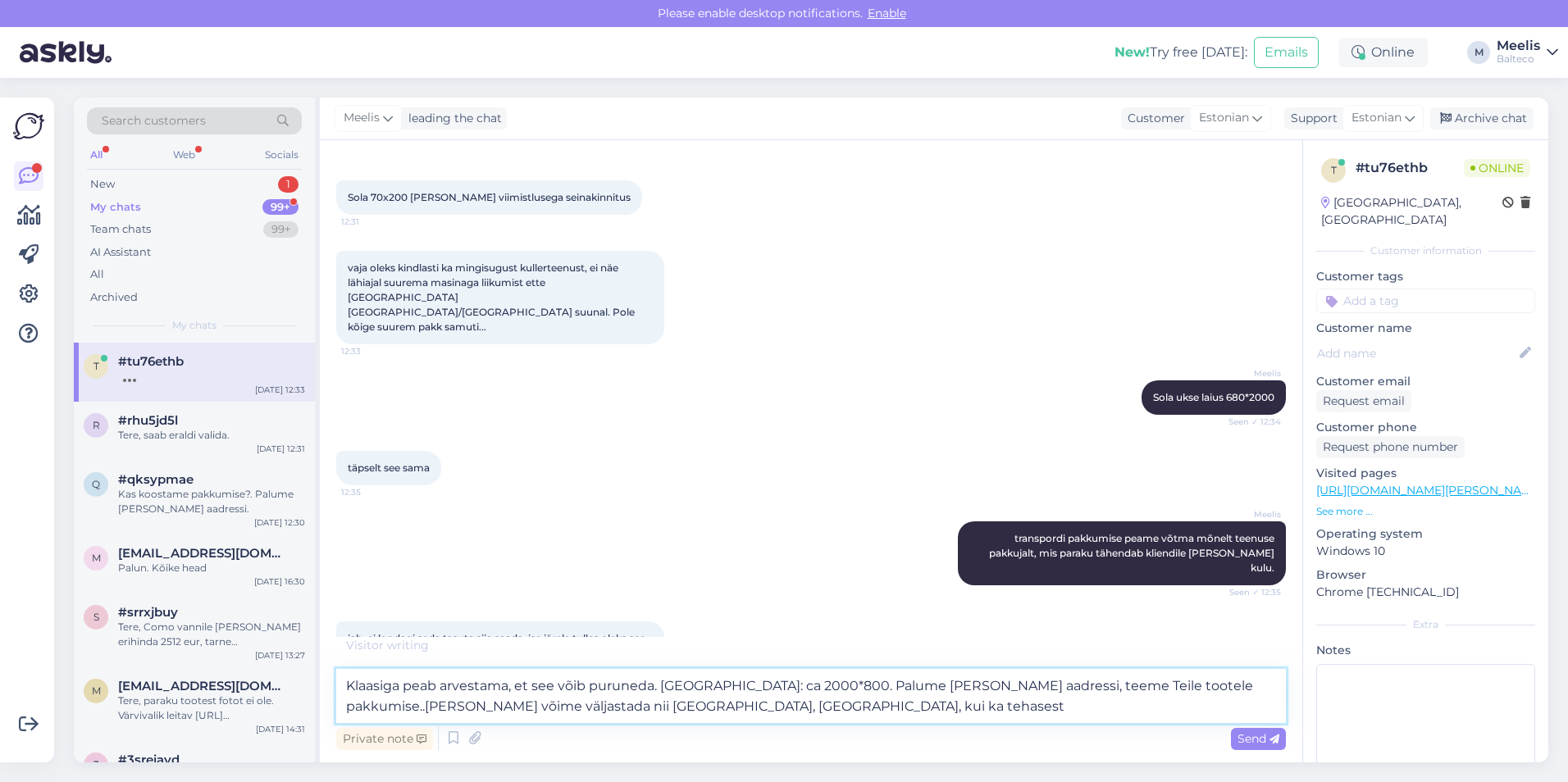
type textarea "Klaasiga peab arvestama, et see võib puruneda. [GEOGRAPHIC_DATA]: ca 2000*800. …"
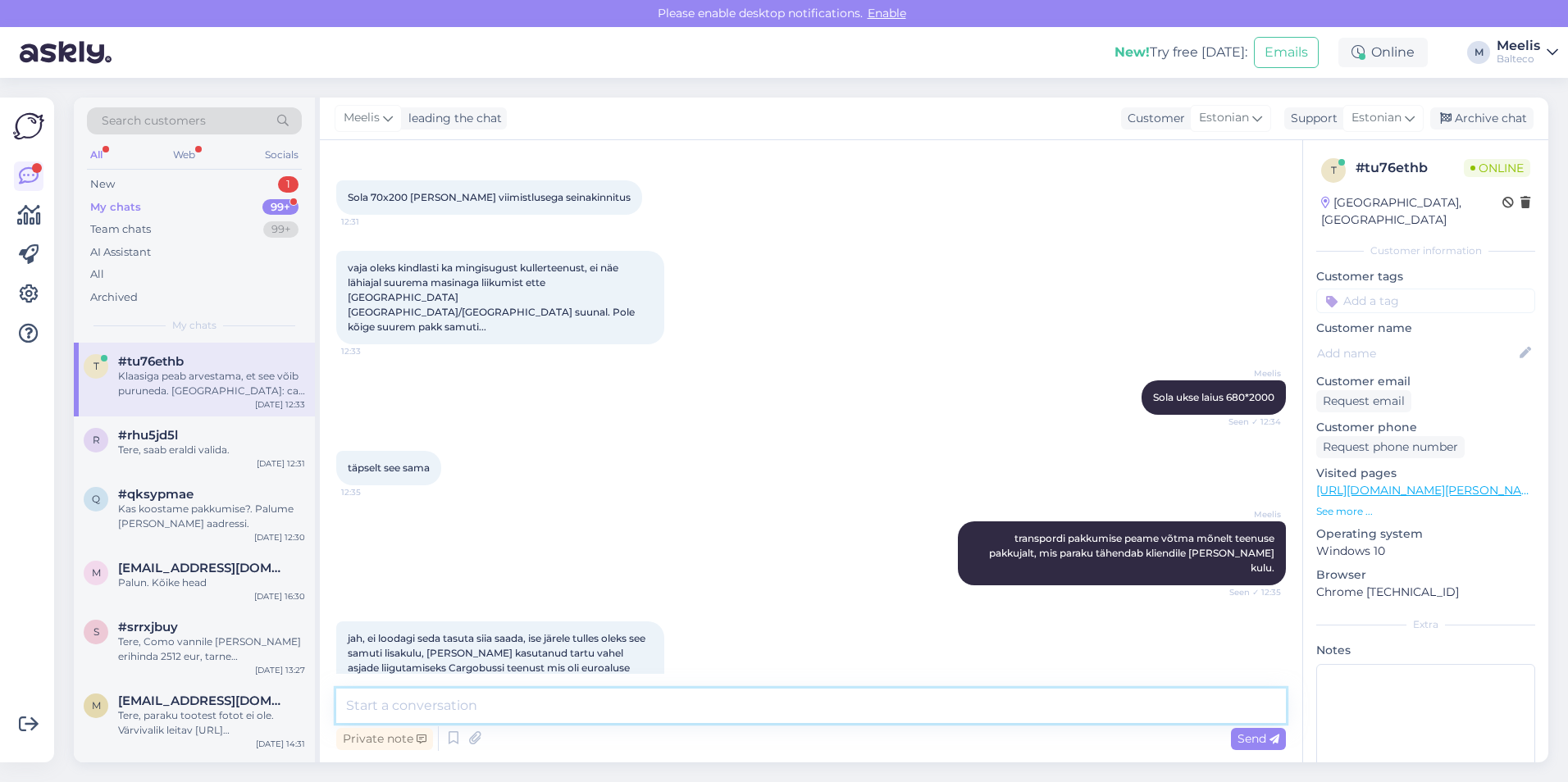
scroll to position [423, 0]
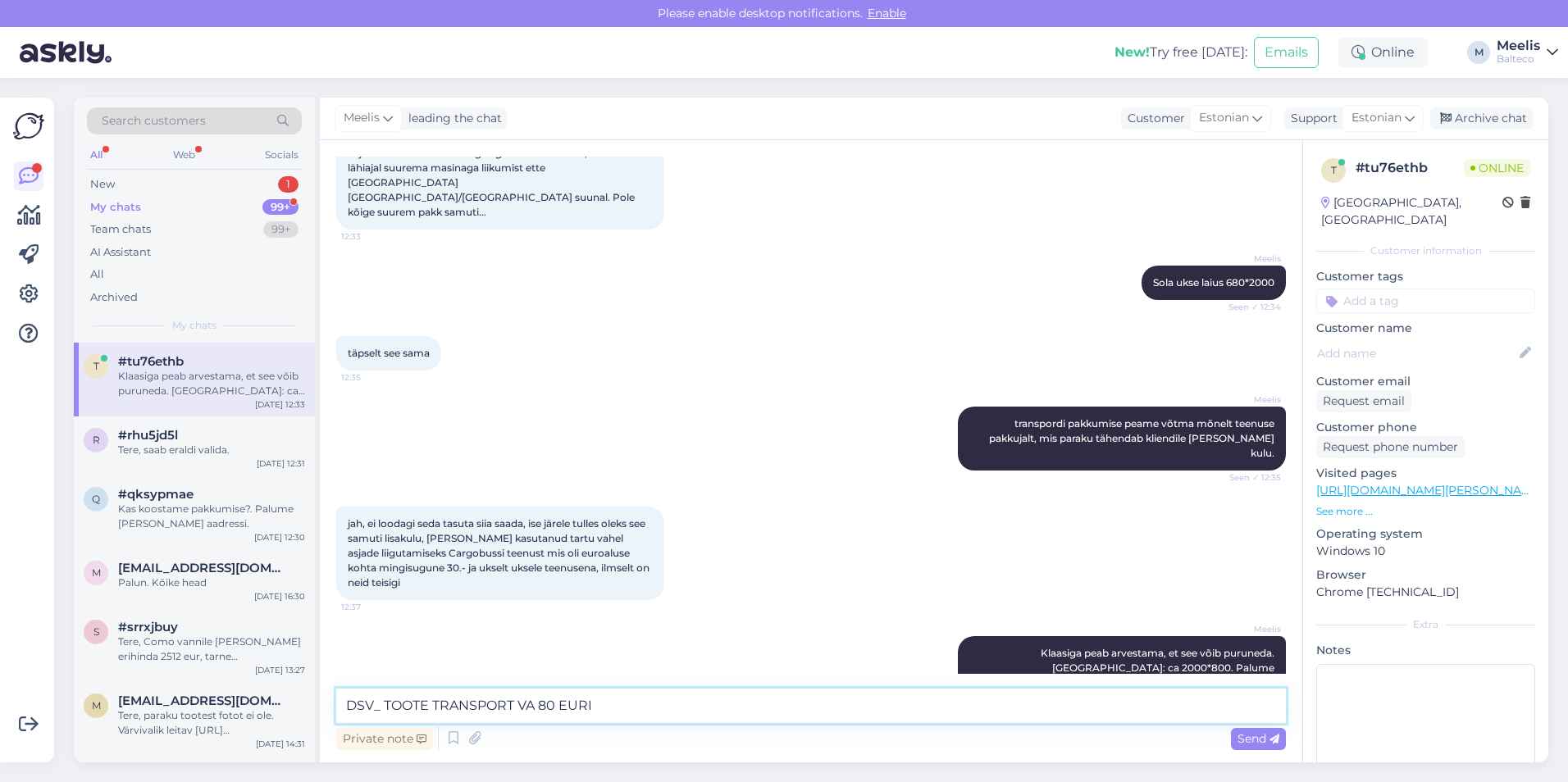
click at [535, 703] on textarea "DSV_ TOOTE TRANSPORT VA 80 EURI" at bounding box center [810, 706] width 950 height 34
type textarea "DSV_ TOOTE TRANSPORT 80 EURI"
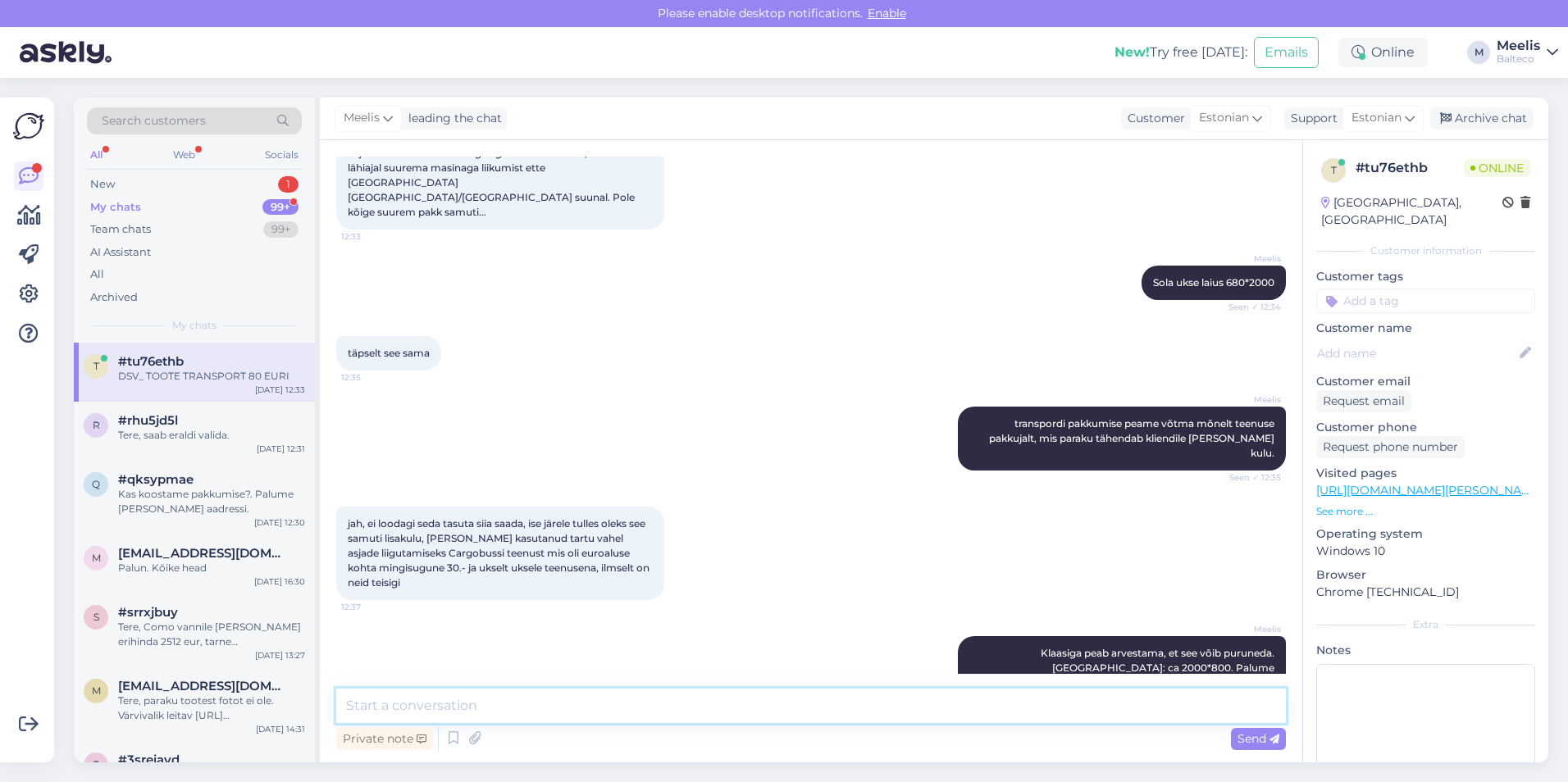
scroll to position [493, 0]
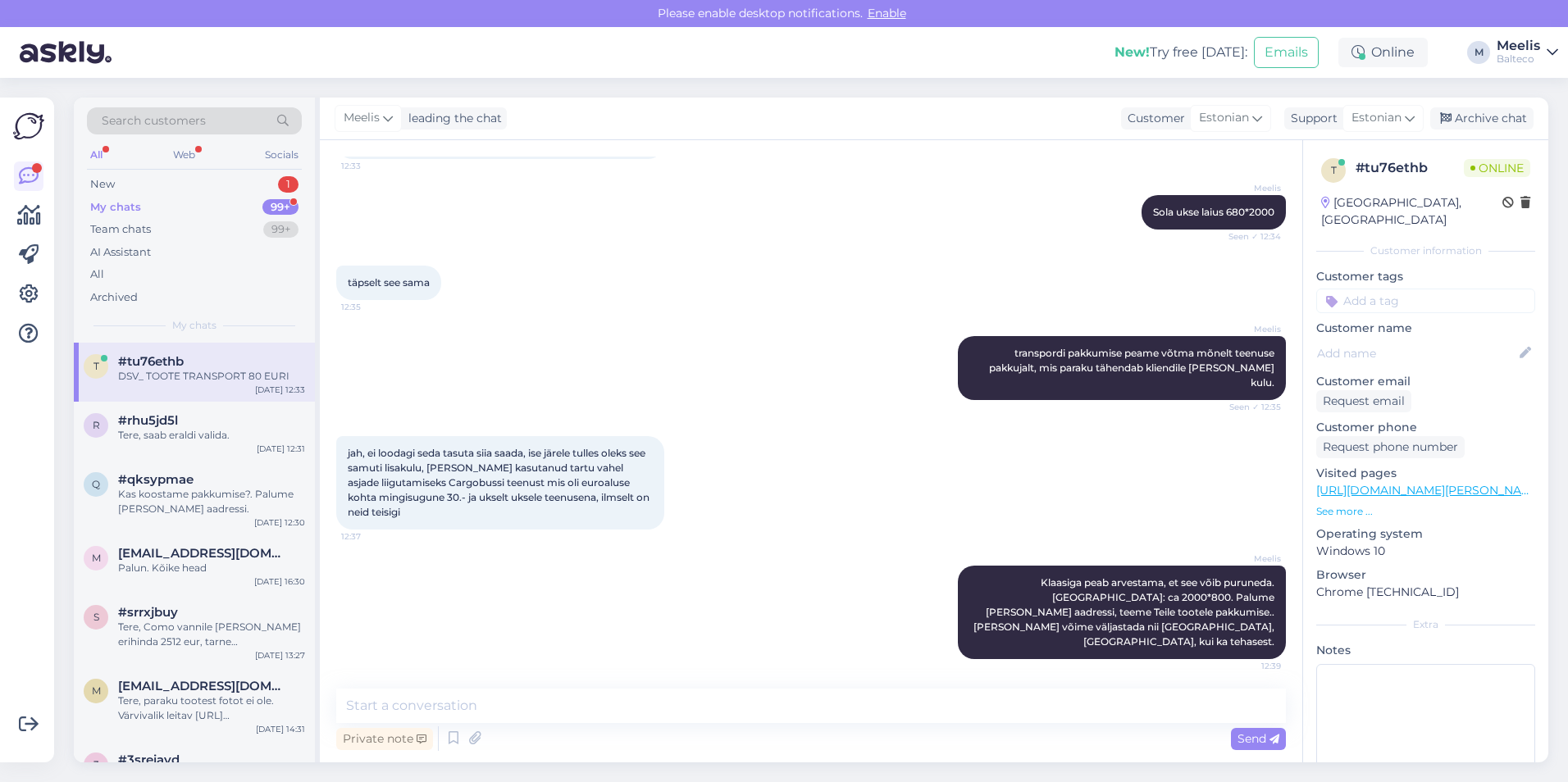
click at [159, 363] on span "#tu76ethb" at bounding box center [150, 362] width 66 height 15
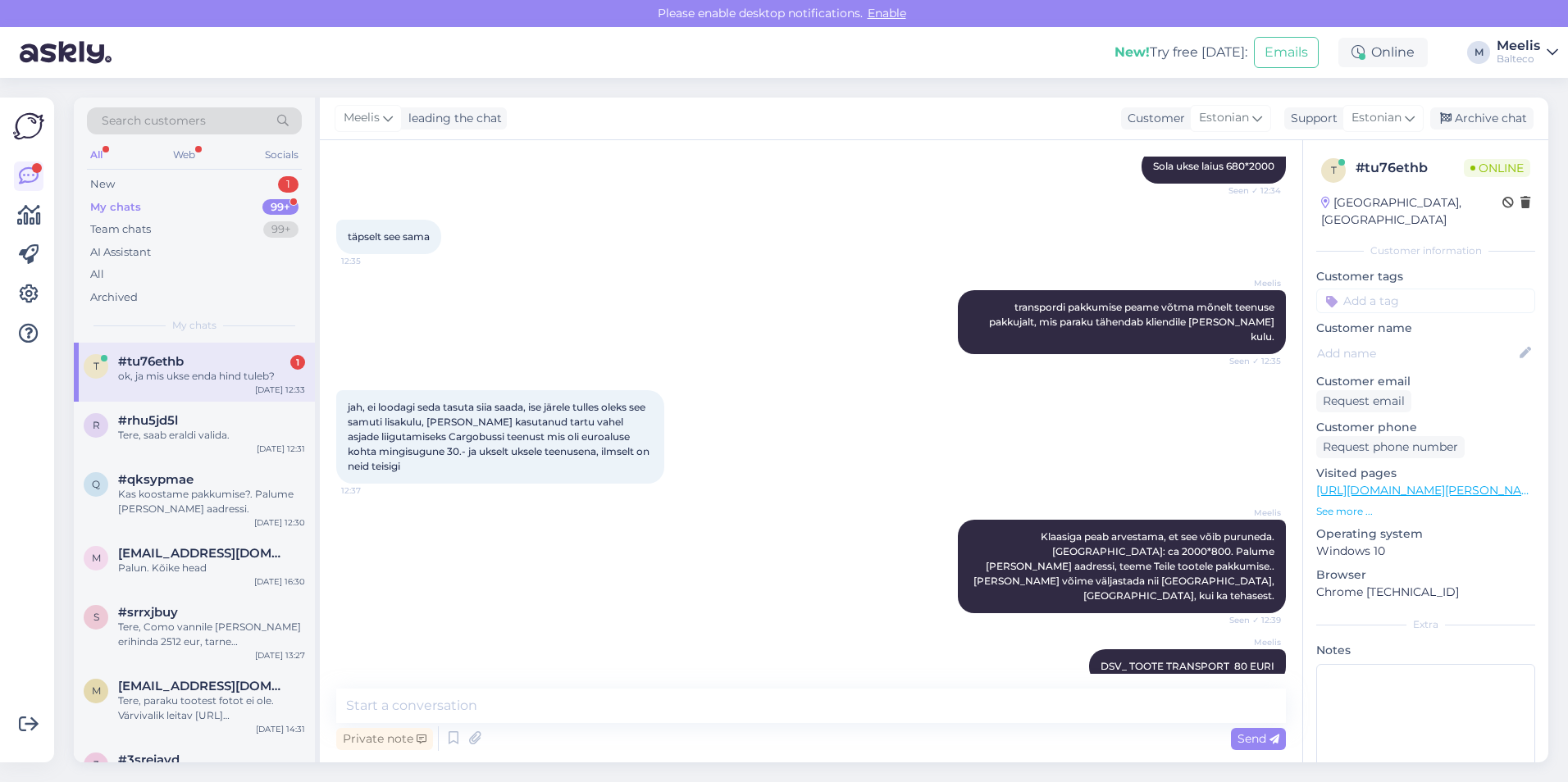
scroll to position [563, 0]
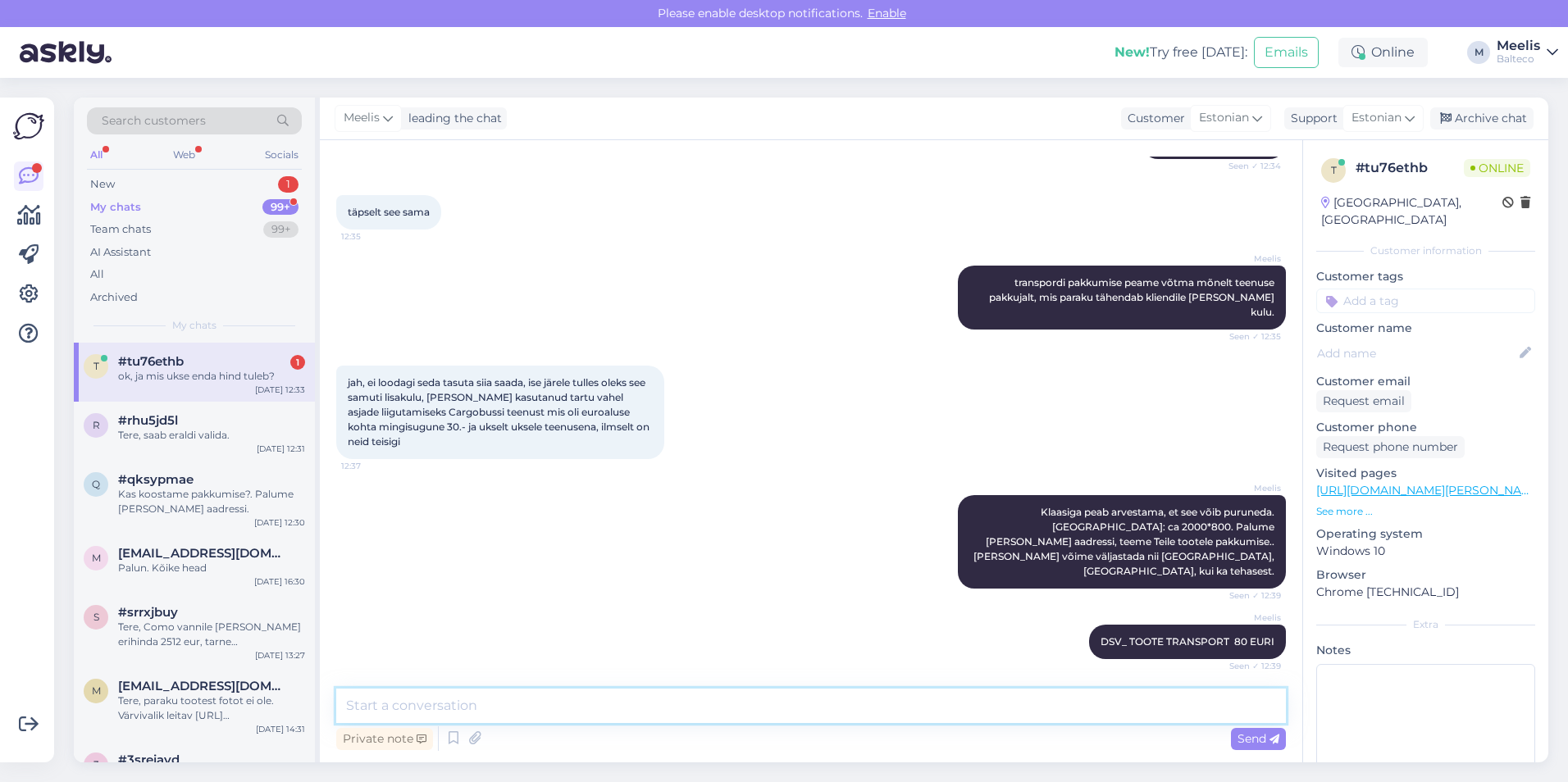
click at [612, 718] on textarea at bounding box center [810, 706] width 950 height 34
type textarea "k"
click at [528, 705] on textarea "Kirgas klaas, valge profiil: 295 eur" at bounding box center [810, 706] width 950 height 34
type textarea "Kirgas klaas, valge profiil: 285 eur"
click at [577, 708] on textarea "Kirgas klaas, valge profiil: 285 eur" at bounding box center [810, 706] width 950 height 34
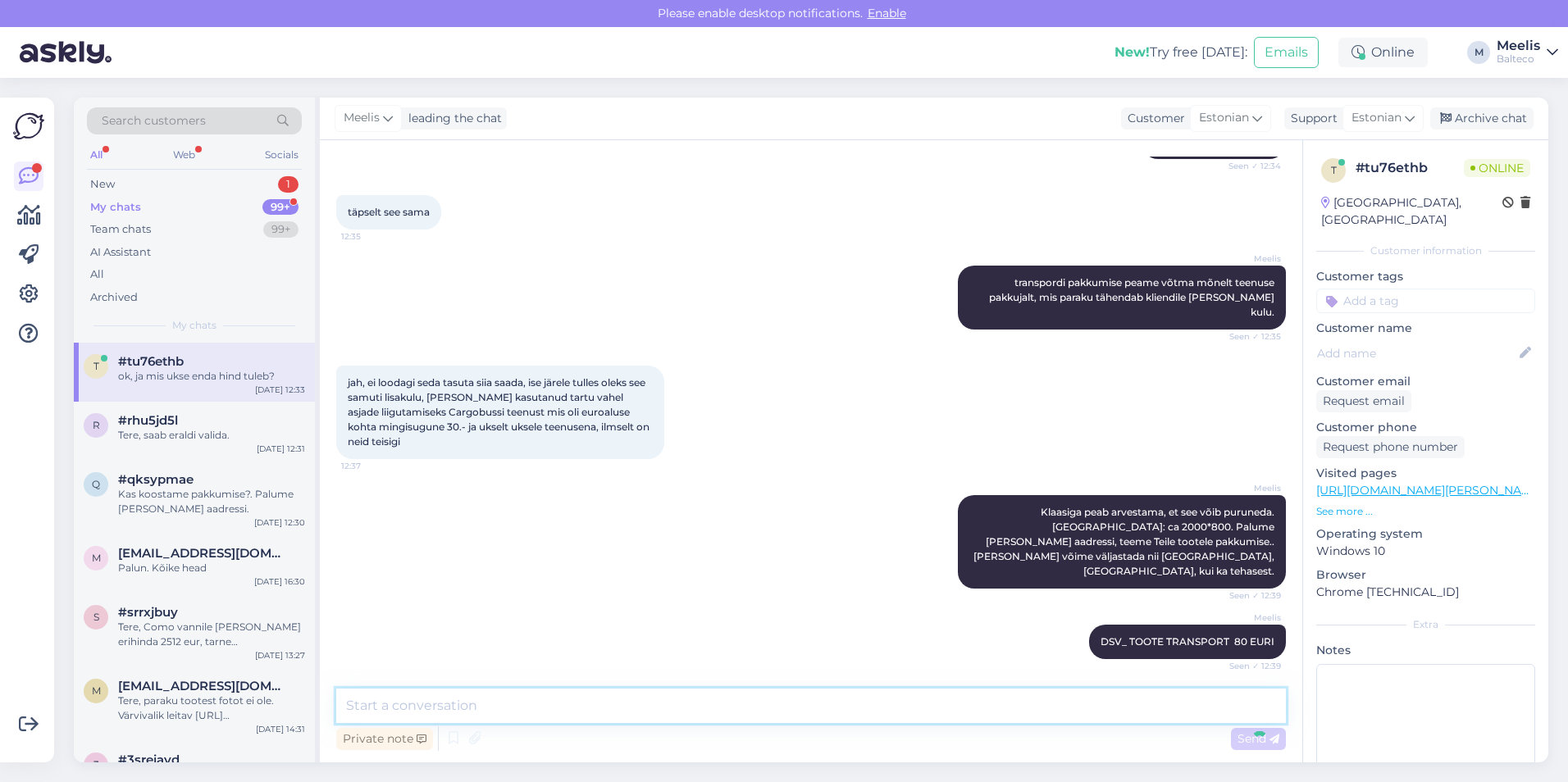
scroll to position [634, 0]
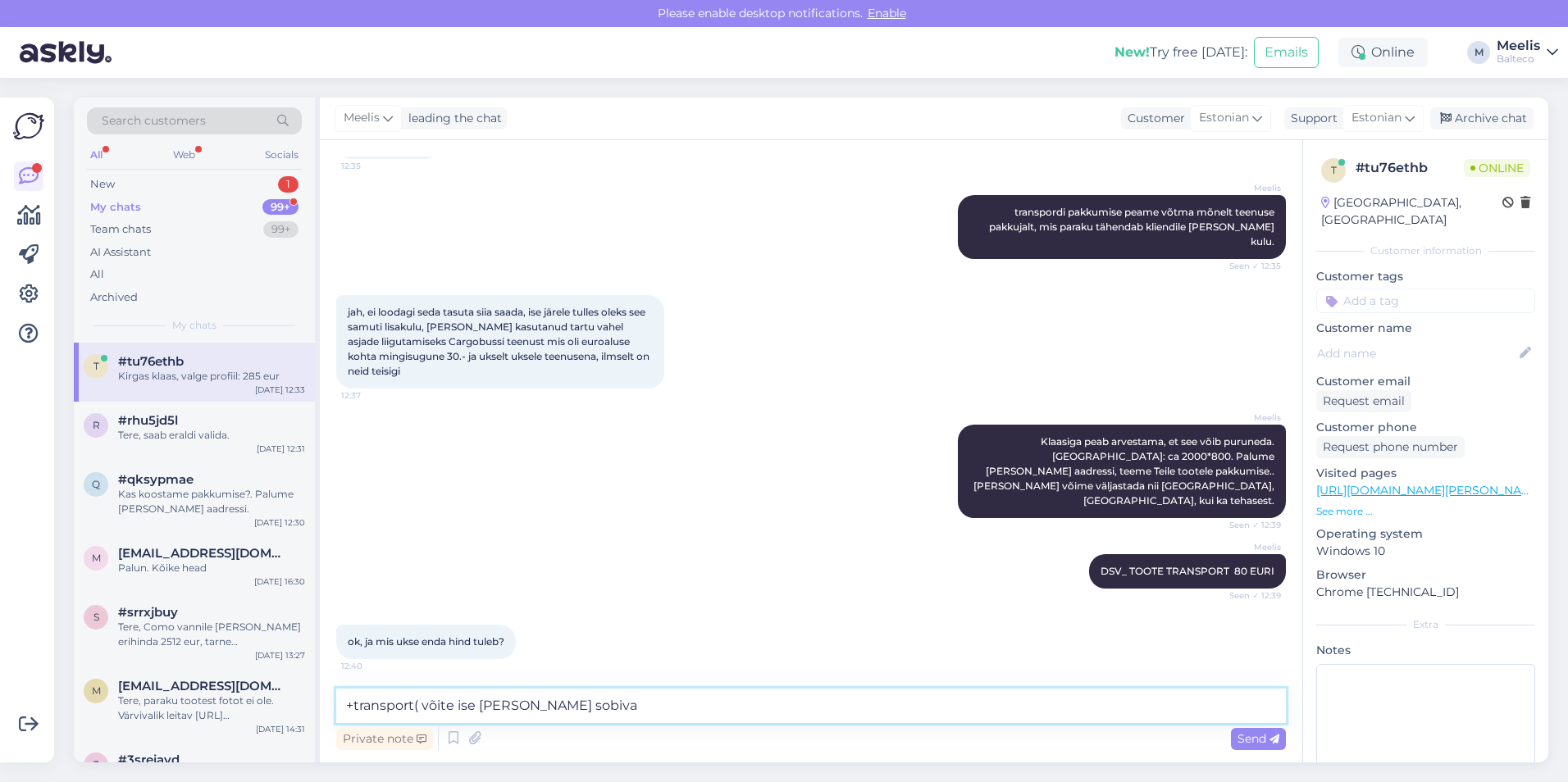
type textarea "+transport( võite ise [PERSON_NAME] sobiva)"
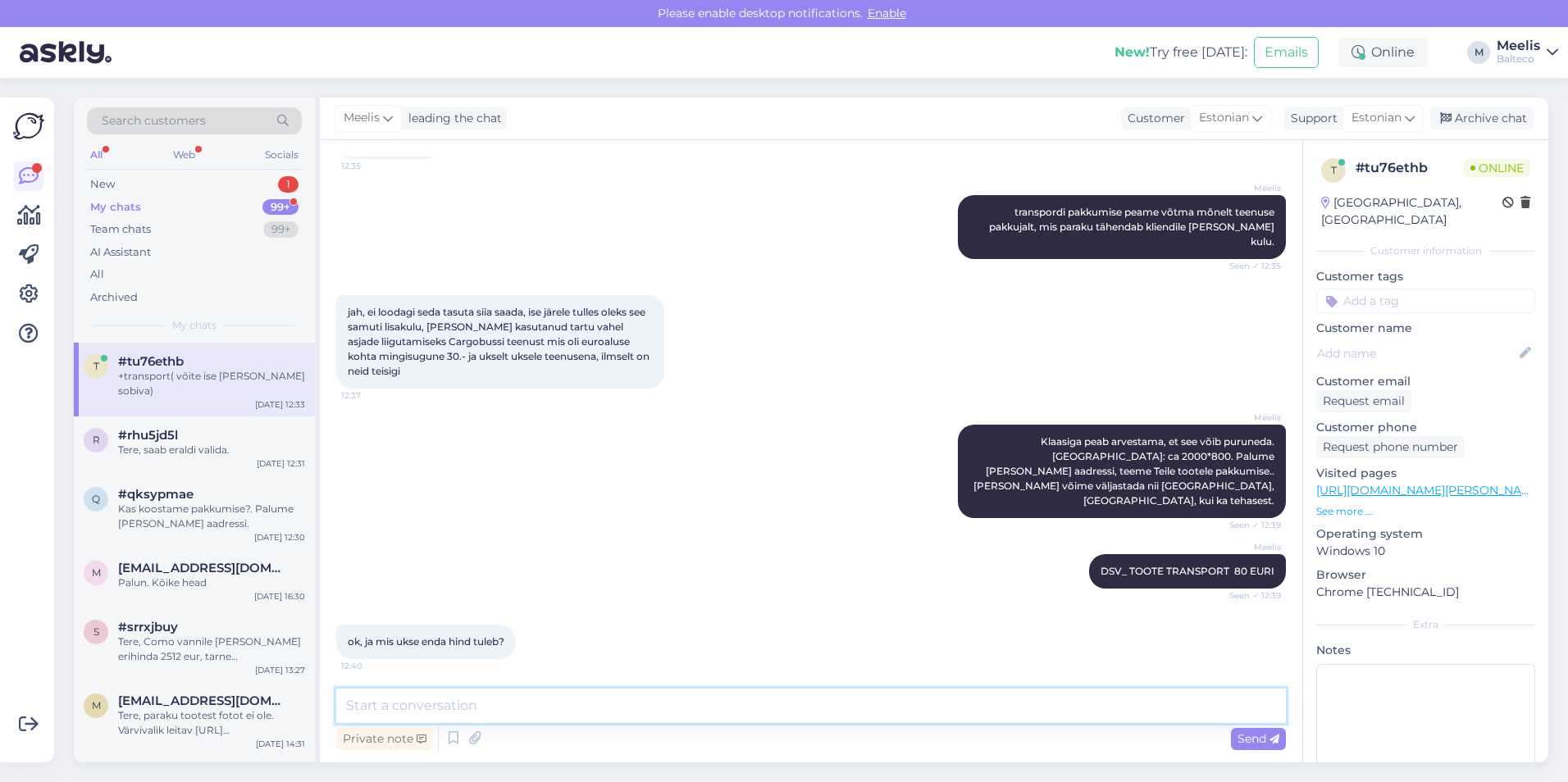
scroll to position [704, 0]
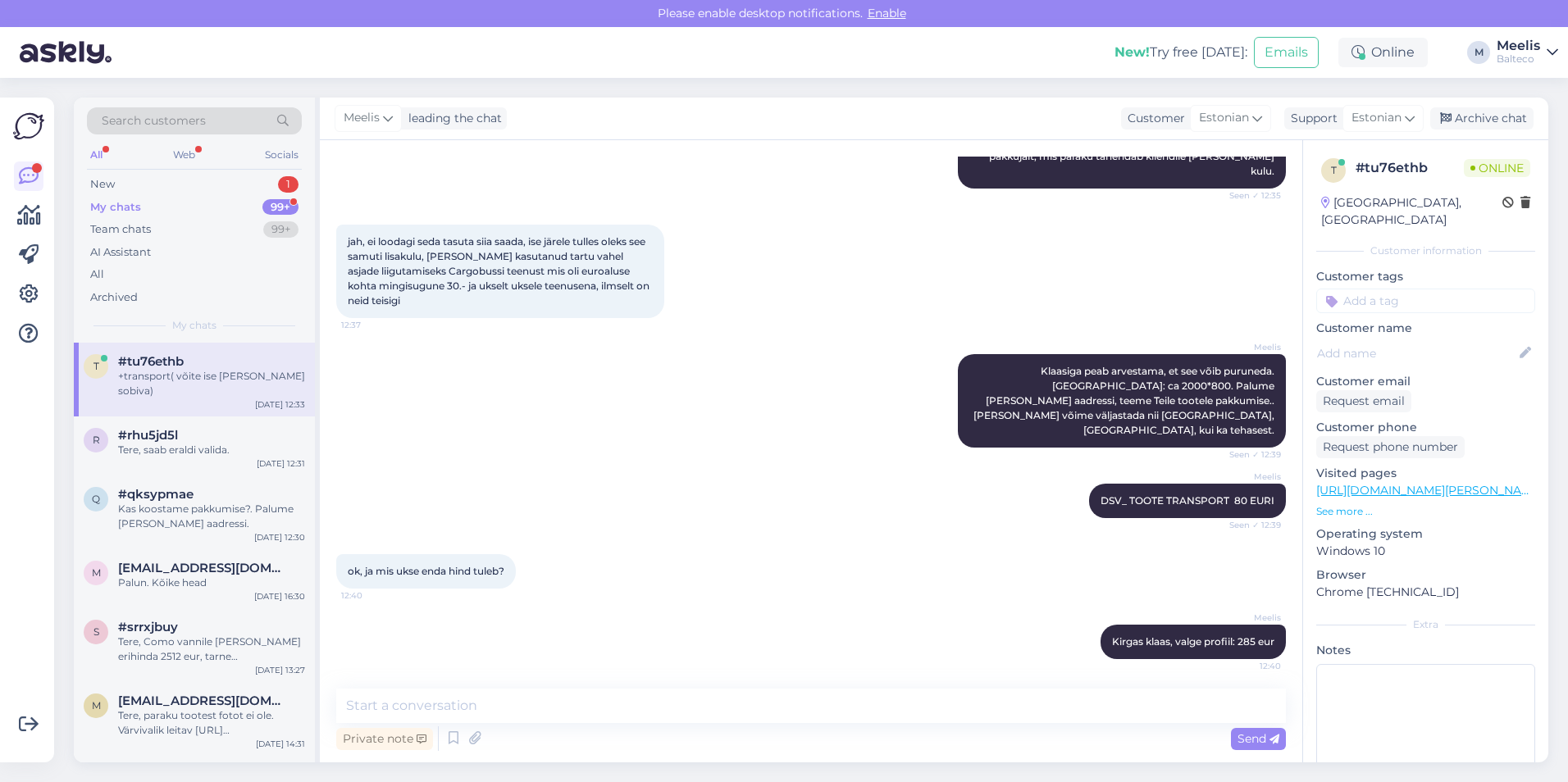
click at [140, 168] on div "All Web Socials" at bounding box center [194, 157] width 215 height 25
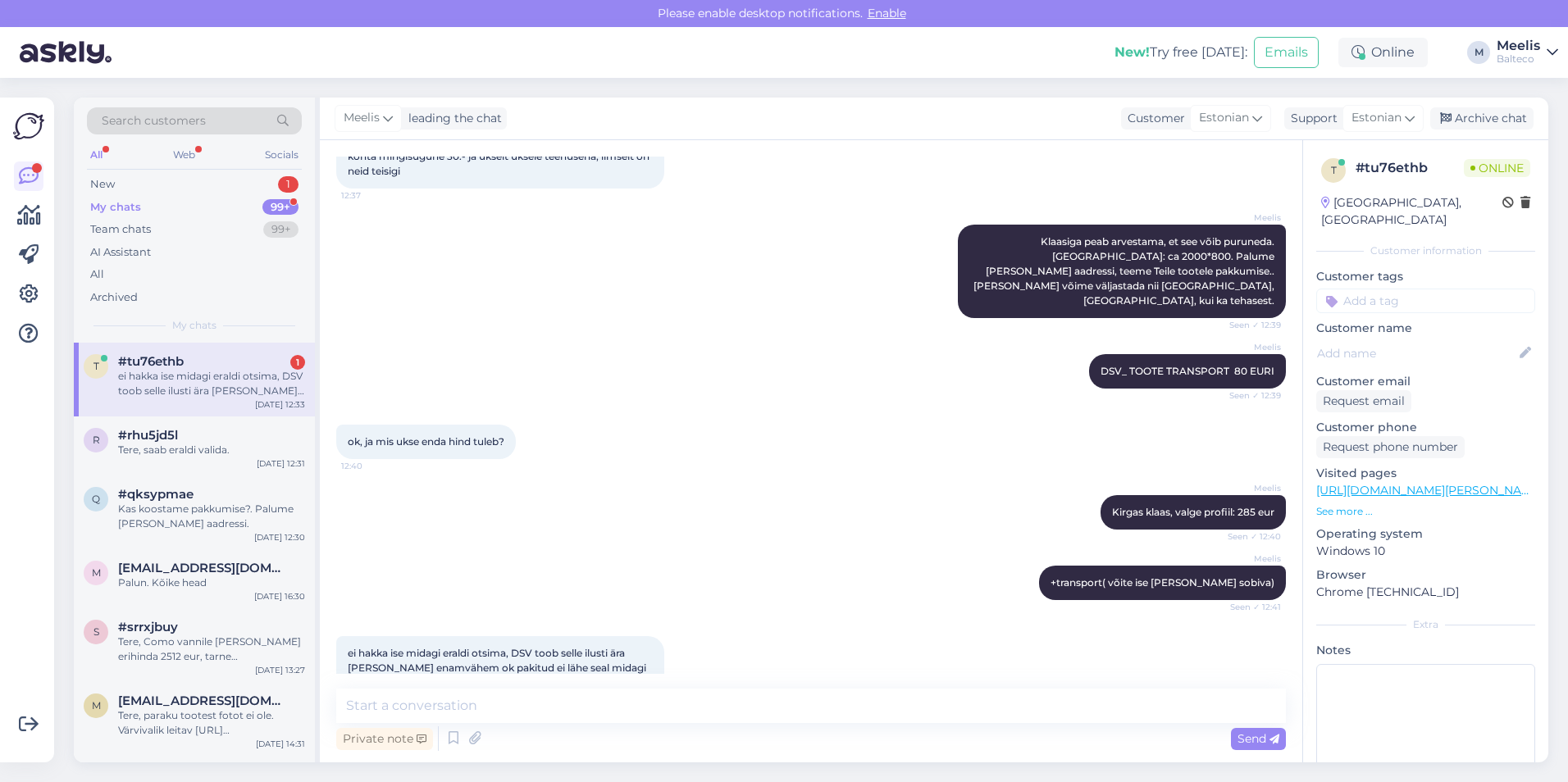
click at [468, 678] on div "Chat started [DATE] Tere! Oleks soov osta ühte duzzi pendelust aga üsna keeruli…" at bounding box center [811, 451] width 982 height 622
click at [468, 694] on textarea at bounding box center [810, 706] width 950 height 34
type textarea "Tere, teeme ära."
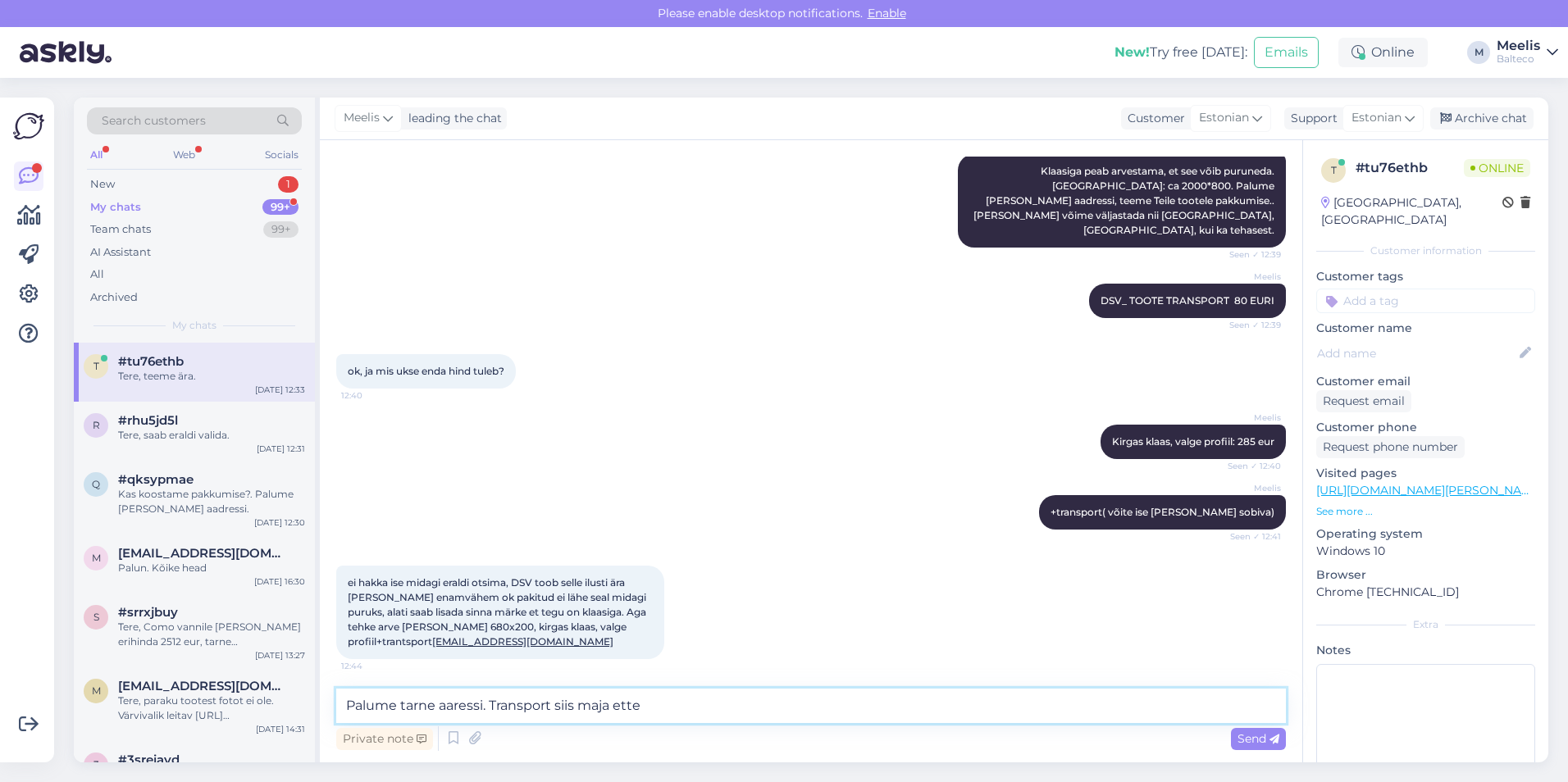
type textarea "Palume tarne aaressi. Transport siis maja ette."
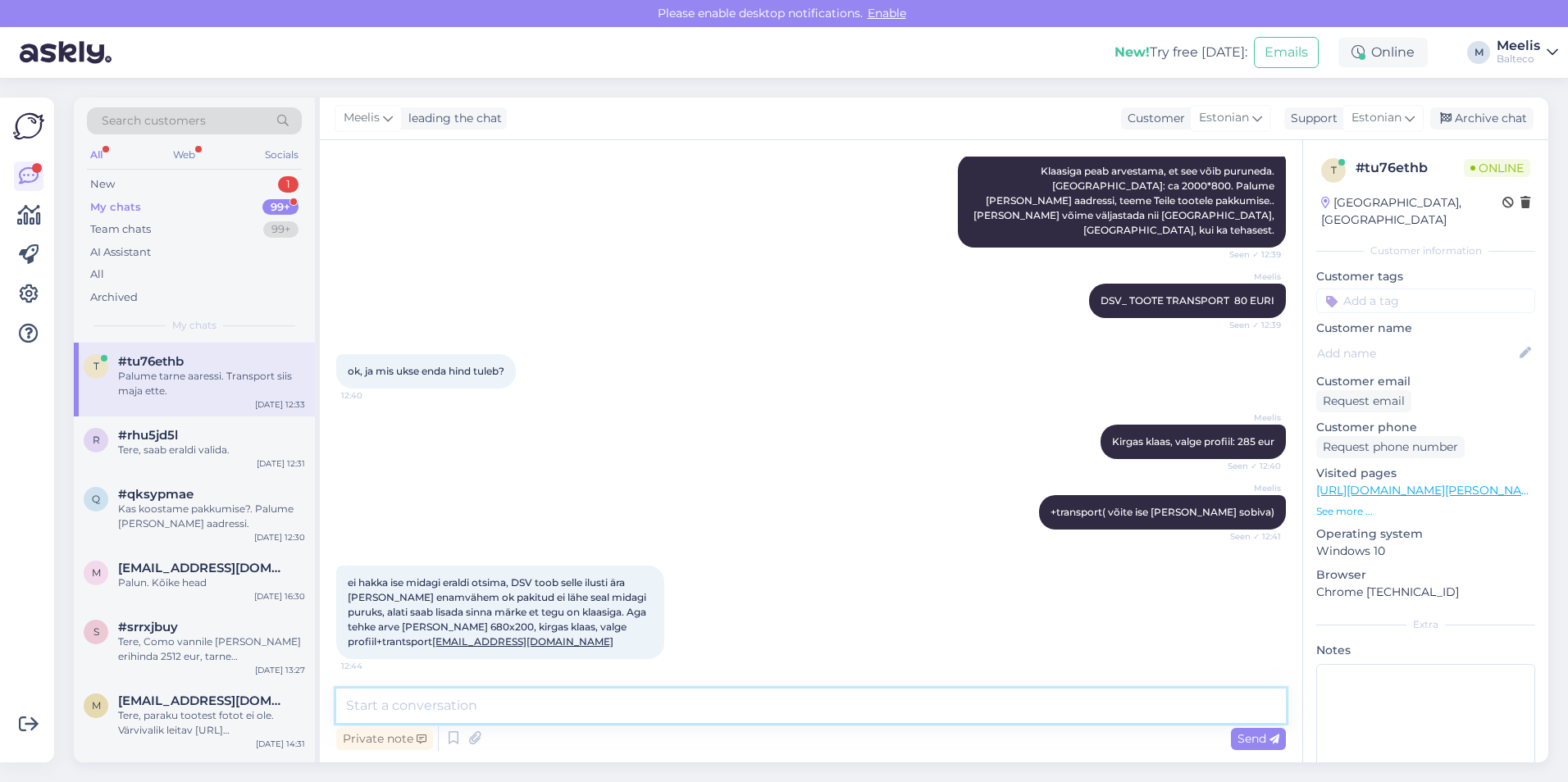
scroll to position [975, 0]
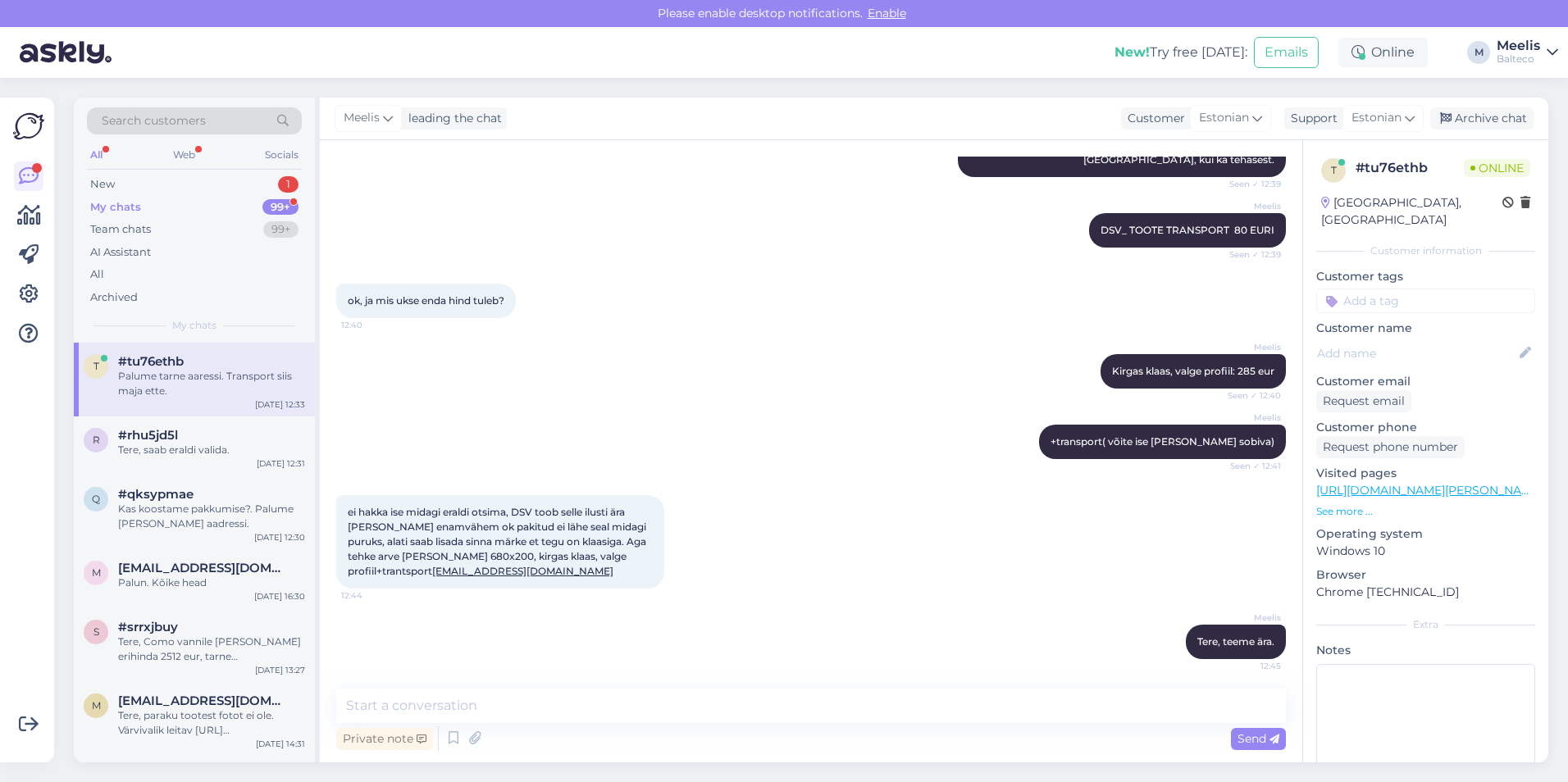
click at [200, 371] on div "Palume tarne aaressi. Transport siis maja ette." at bounding box center [211, 383] width 187 height 29
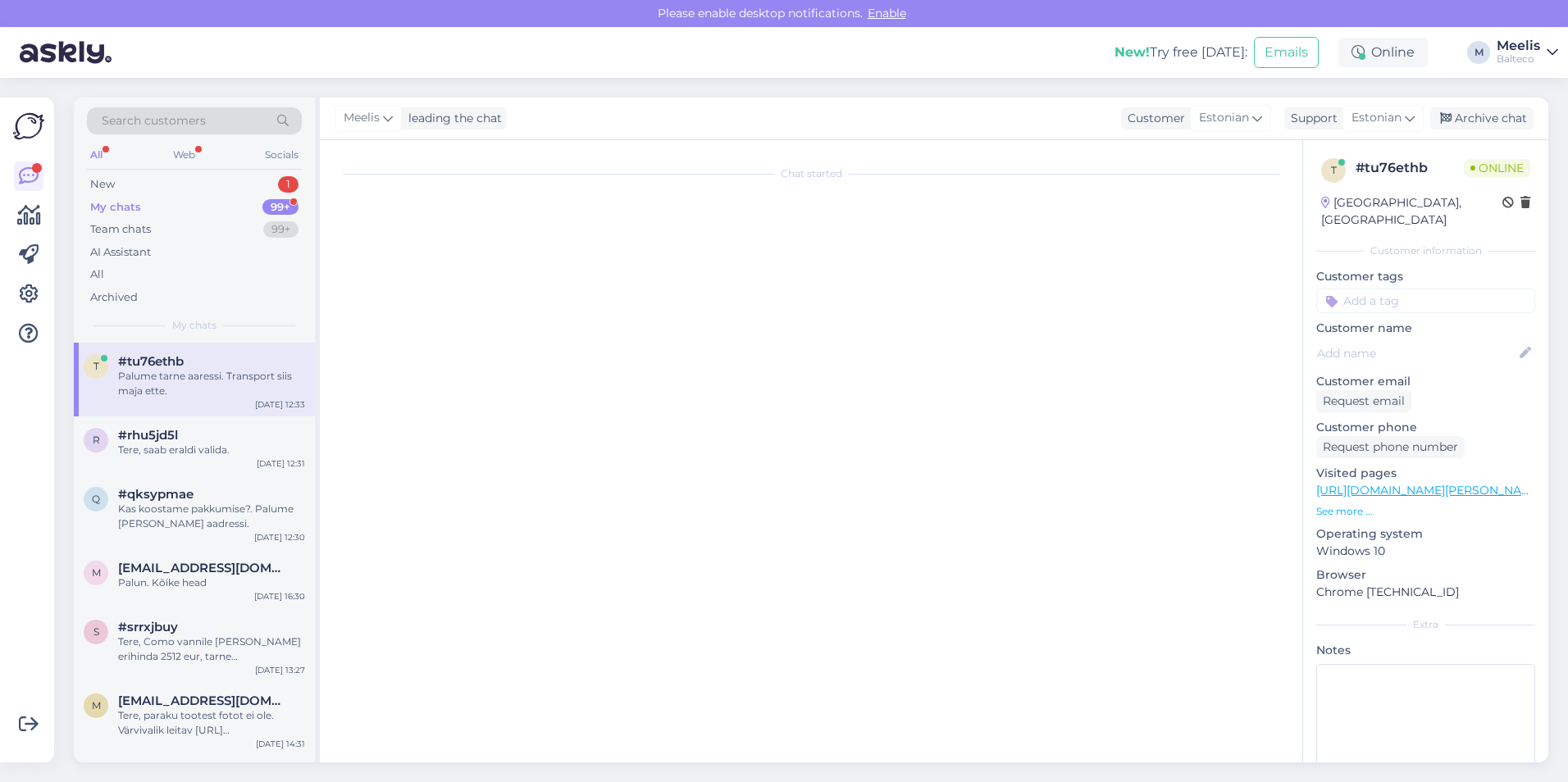
scroll to position [0, 0]
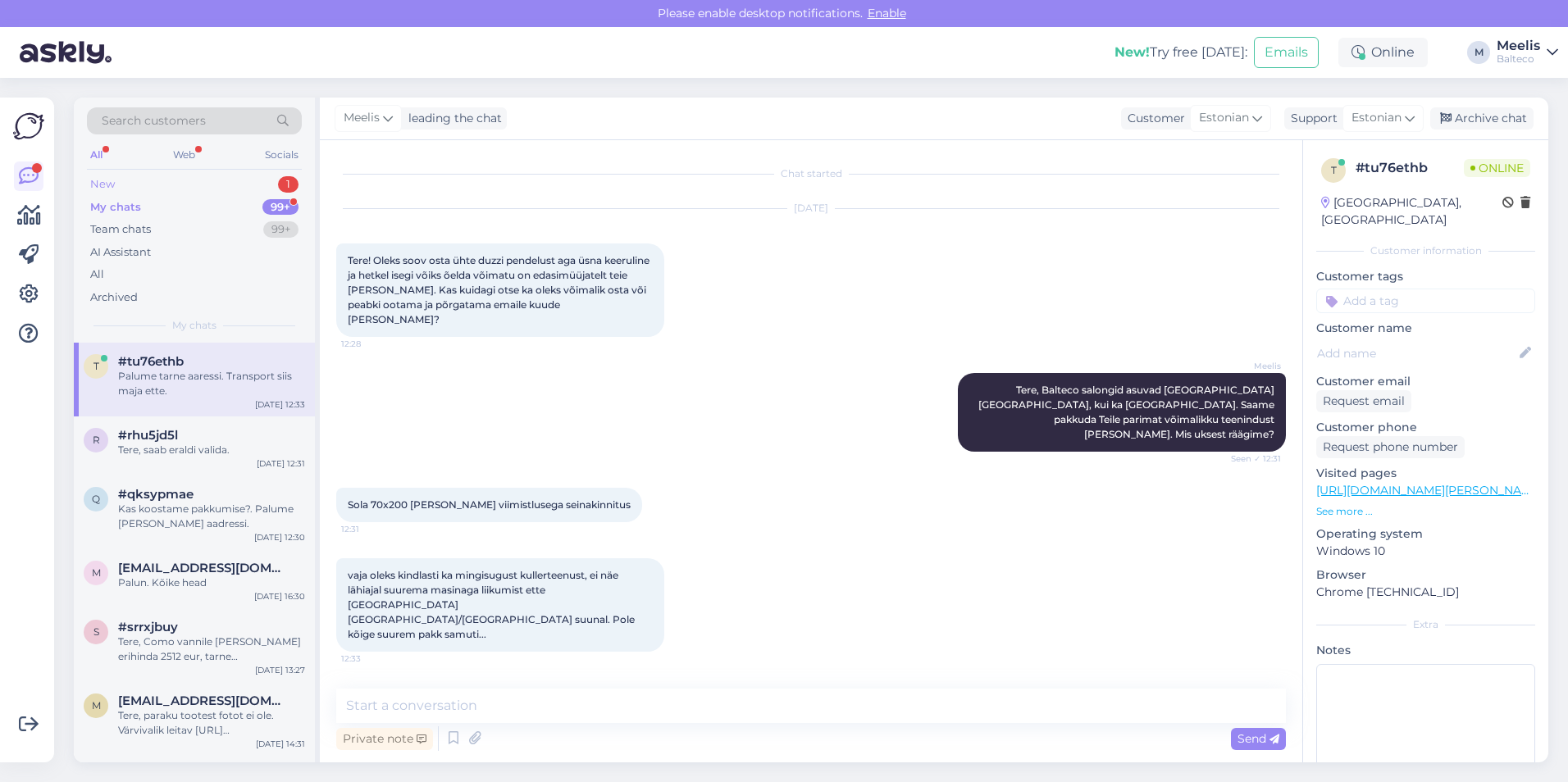
click at [110, 187] on div "New" at bounding box center [102, 185] width 24 height 17
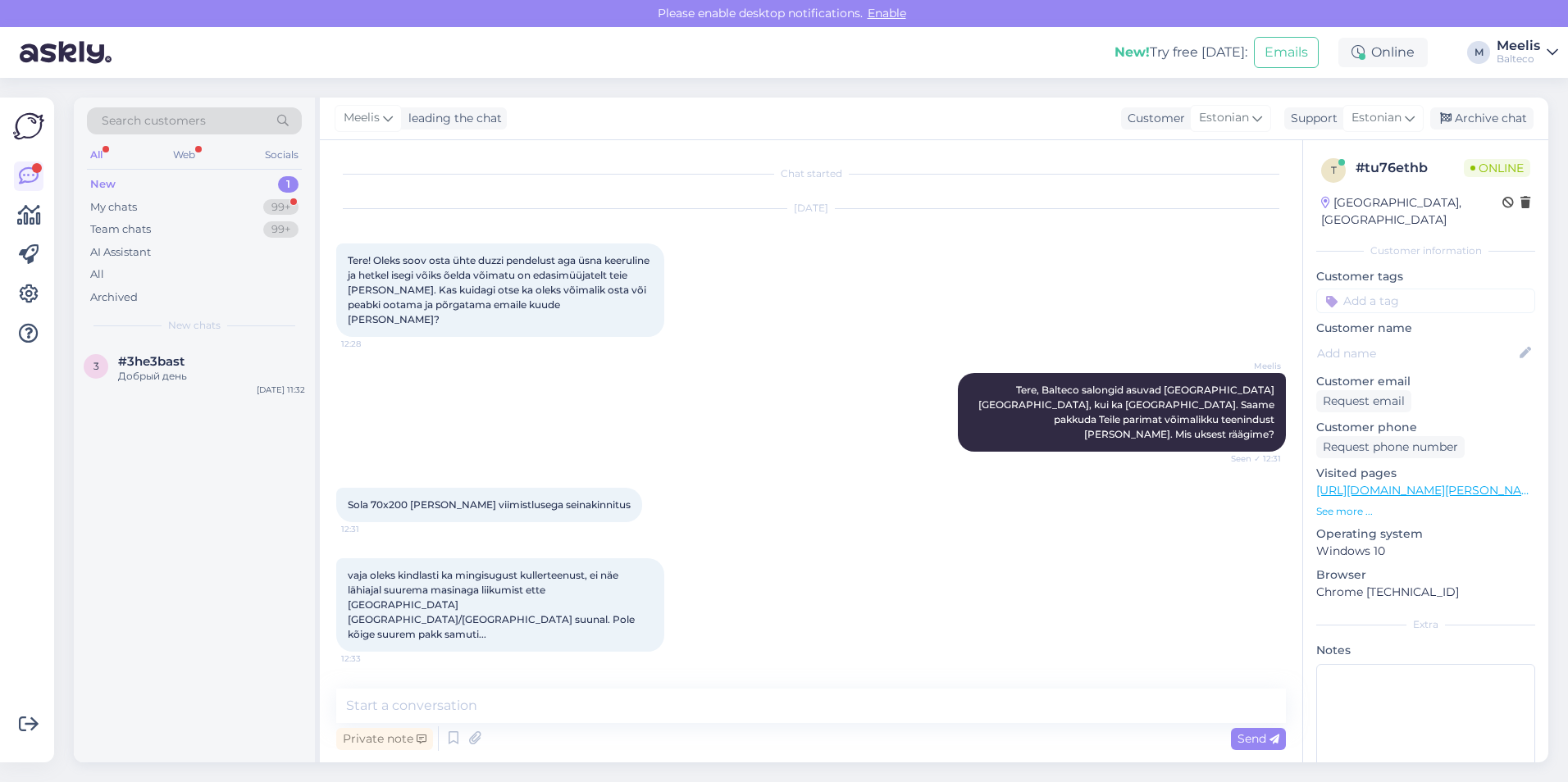
scroll to position [1060, 0]
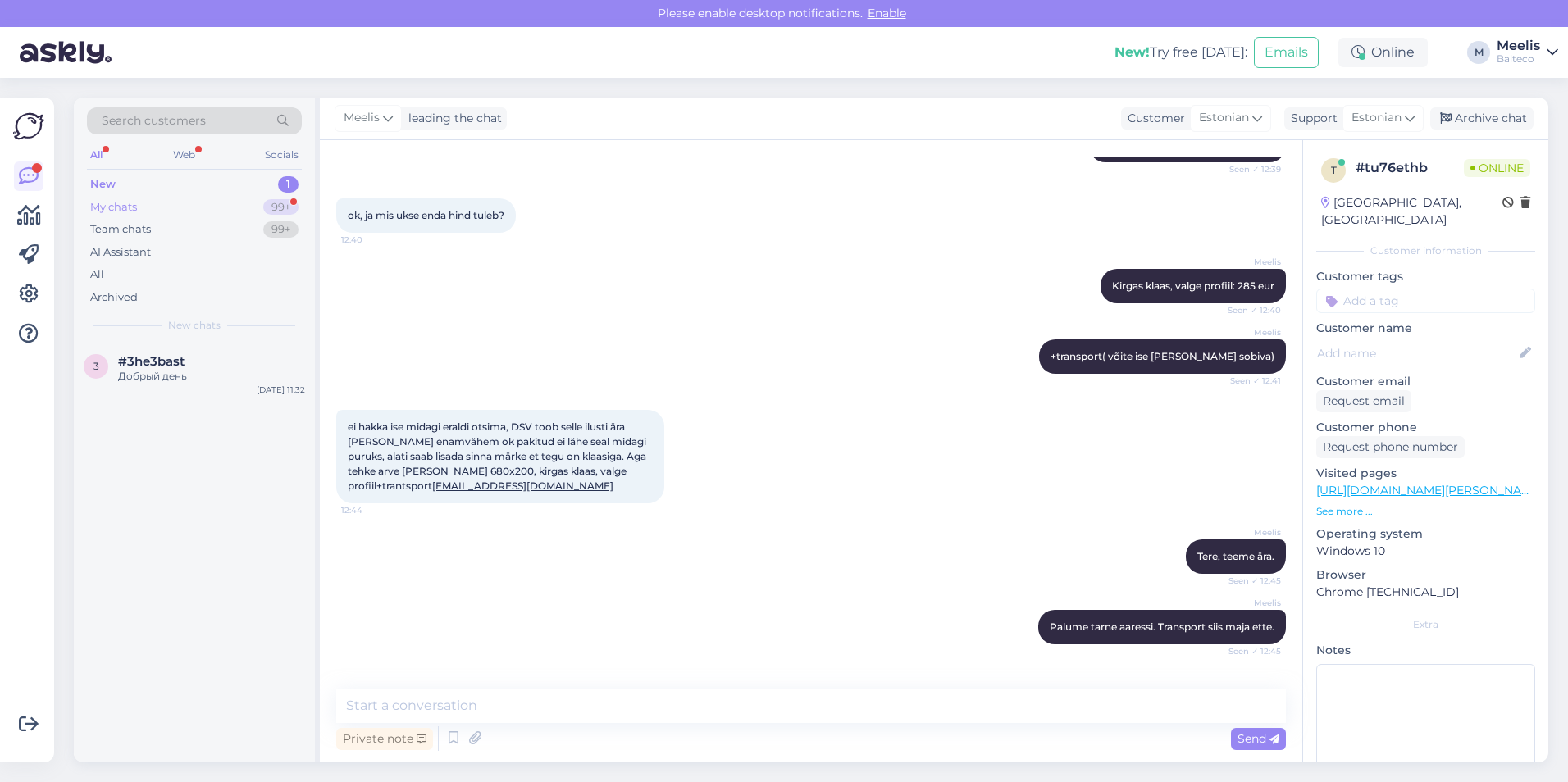
click at [123, 206] on div "My chats" at bounding box center [114, 208] width 47 height 17
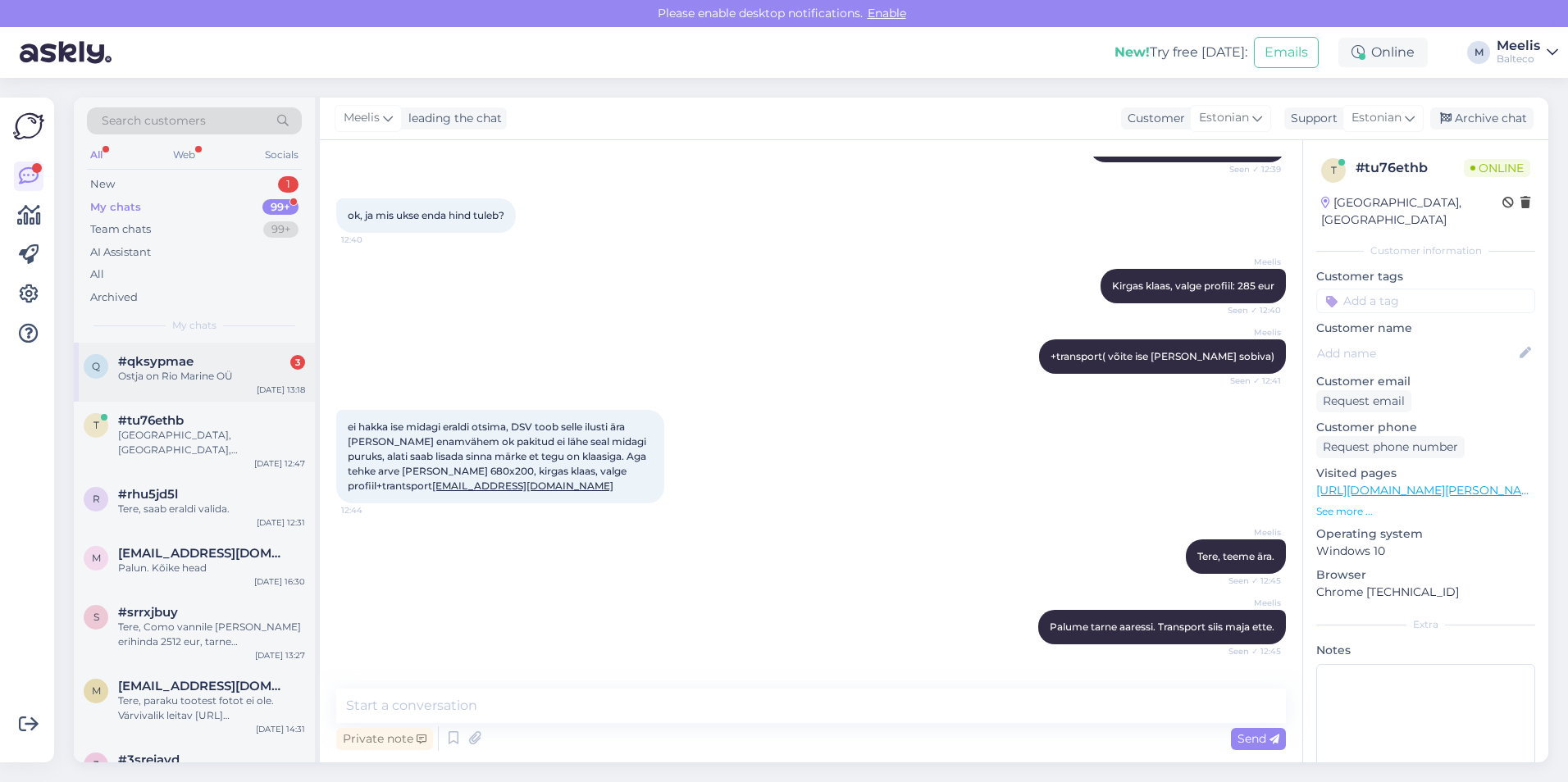
click at [171, 373] on div "Ostja on Rio Marine OÜ" at bounding box center [211, 377] width 187 height 15
